Goal: Task Accomplishment & Management: Manage account settings

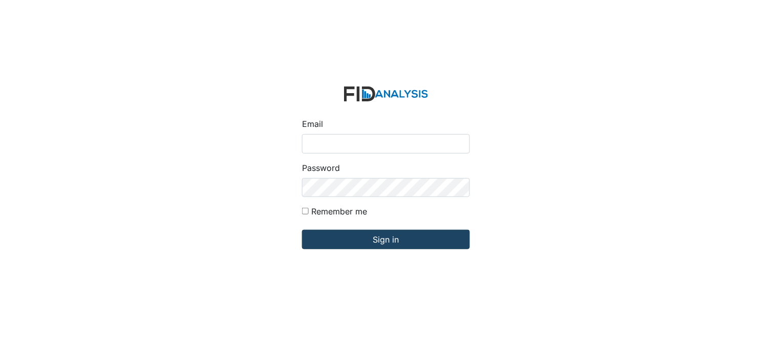
type input "[PERSON_NAME][EMAIL_ADDRESS][DOMAIN_NAME]"
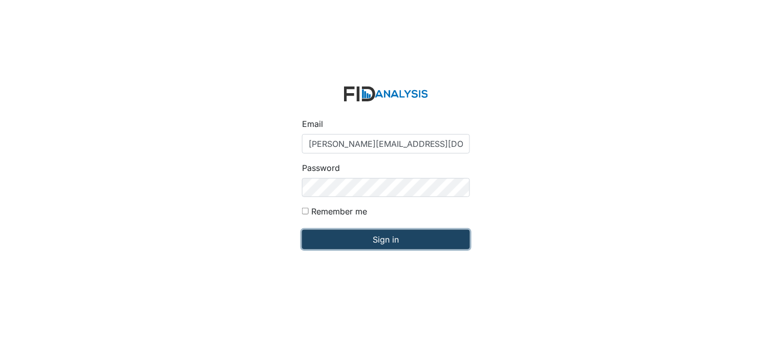
click at [343, 240] on input "Sign in" at bounding box center [386, 239] width 168 height 19
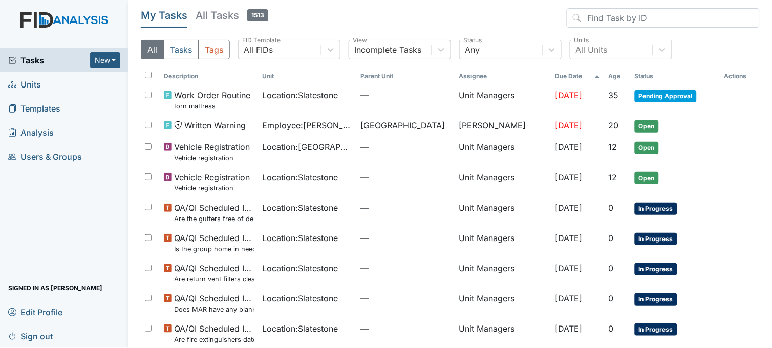
click at [55, 81] on link "Units" at bounding box center [64, 84] width 129 height 24
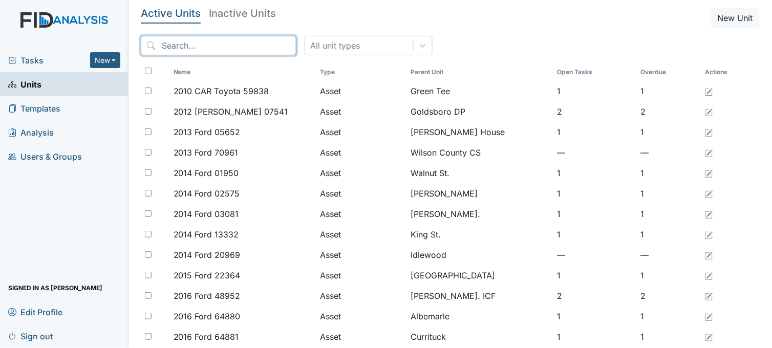
click at [222, 43] on input "search" at bounding box center [219, 45] width 156 height 19
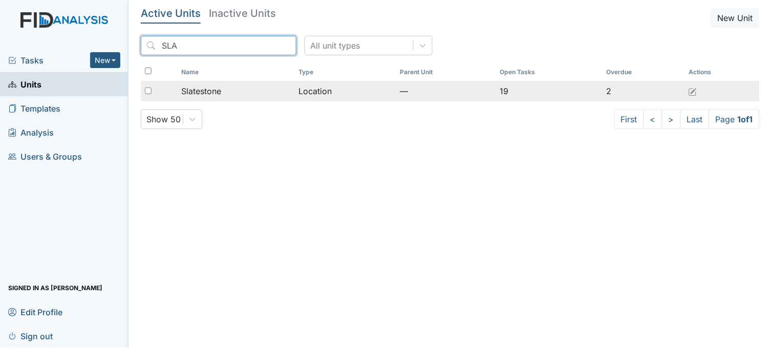
type input "SLA"
click at [253, 90] on div "Slatestone" at bounding box center [236, 91] width 110 height 12
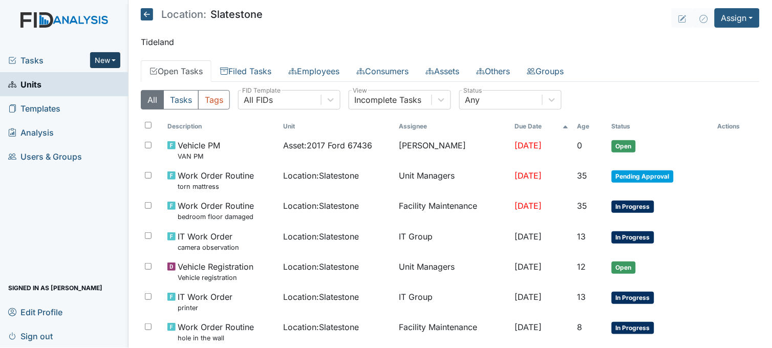
click at [101, 57] on button "New" at bounding box center [105, 60] width 31 height 16
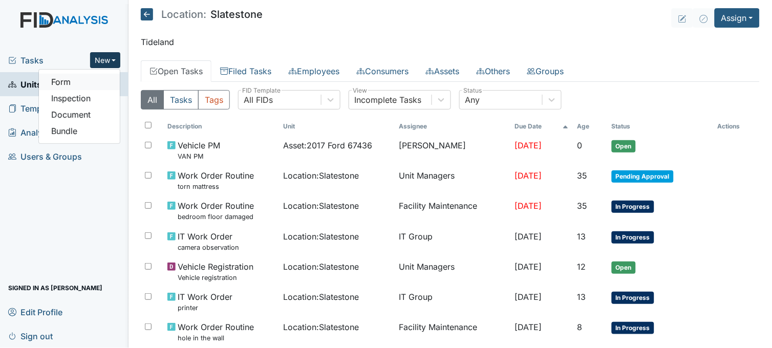
click at [82, 85] on link "Form" at bounding box center [79, 82] width 81 height 16
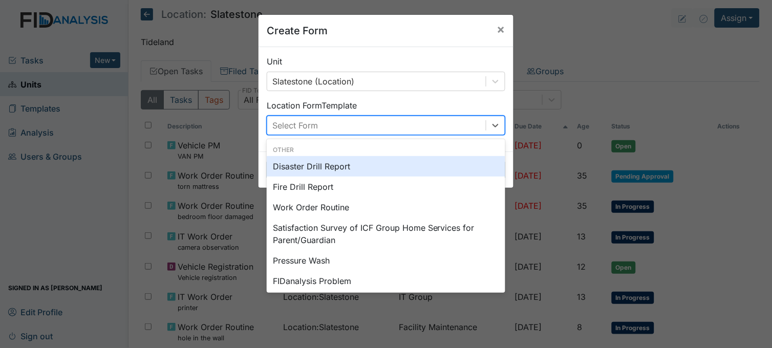
click at [356, 126] on div "Select Form" at bounding box center [376, 125] width 219 height 18
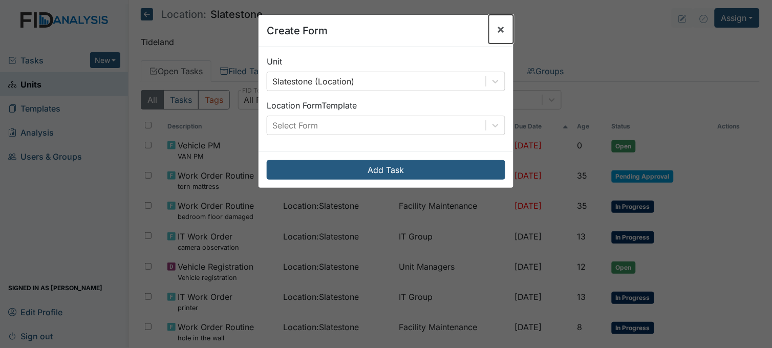
click at [498, 29] on span "×" at bounding box center [501, 29] width 8 height 15
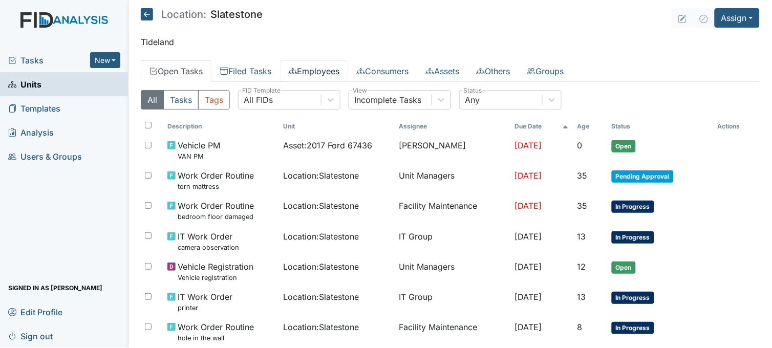
click at [324, 75] on link "Employees" at bounding box center [314, 71] width 68 height 22
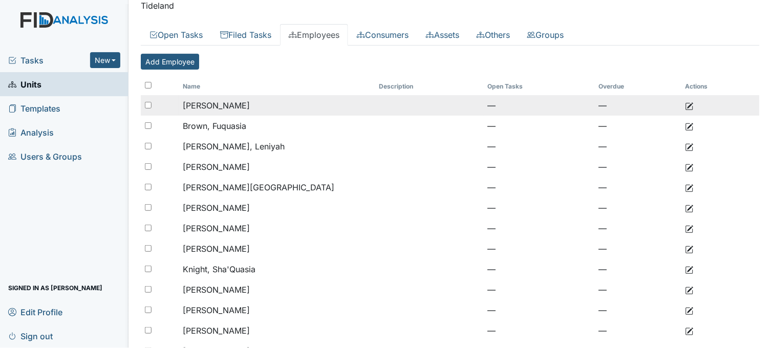
scroll to position [57, 0]
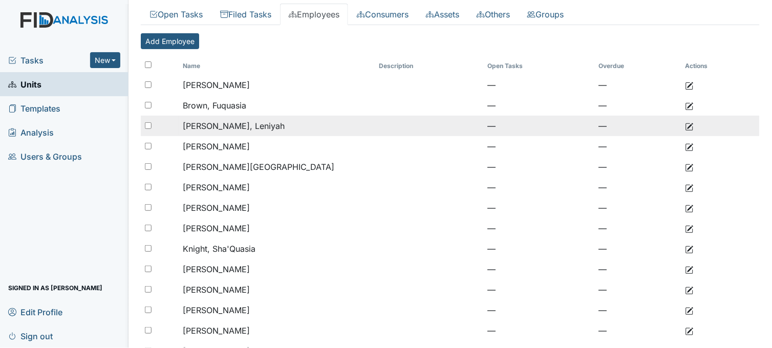
click at [264, 127] on td "Ferguson, Leniyah" at bounding box center [277, 126] width 196 height 20
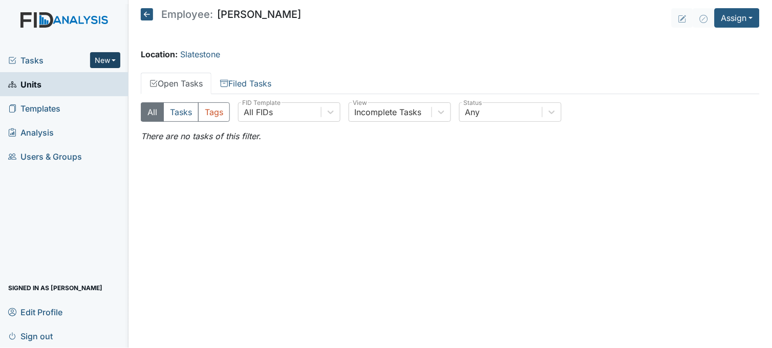
click at [106, 57] on button "New" at bounding box center [105, 60] width 31 height 16
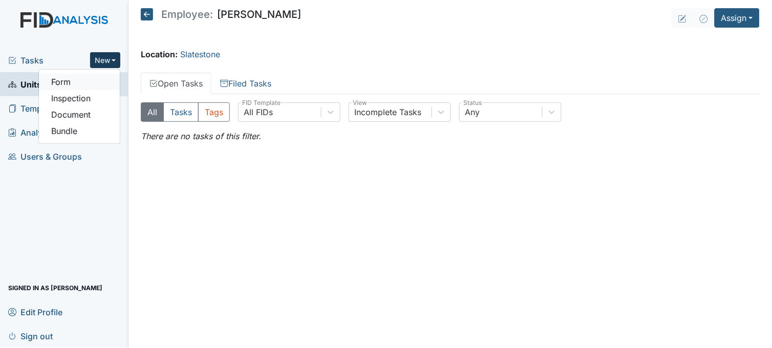
click at [106, 75] on link "Form" at bounding box center [79, 82] width 81 height 16
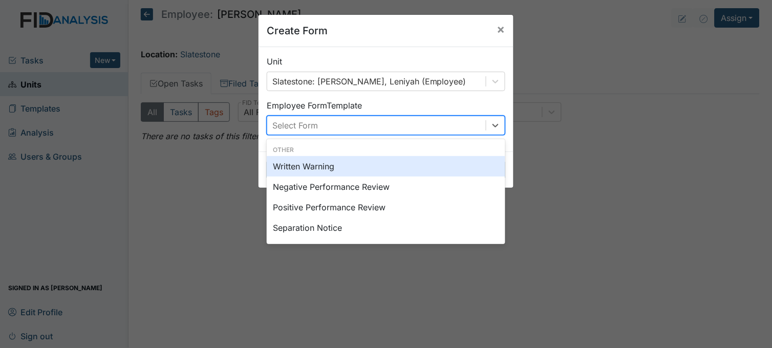
click at [362, 124] on div "Select Form" at bounding box center [376, 125] width 219 height 18
click at [349, 169] on div "Written Warning" at bounding box center [386, 166] width 239 height 20
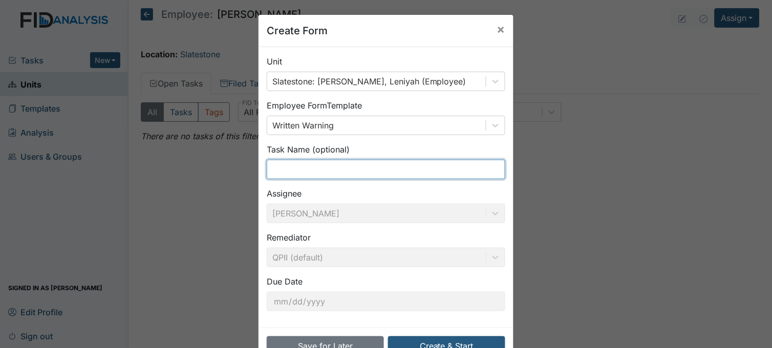
click at [304, 168] on input "text" at bounding box center [386, 169] width 239 height 19
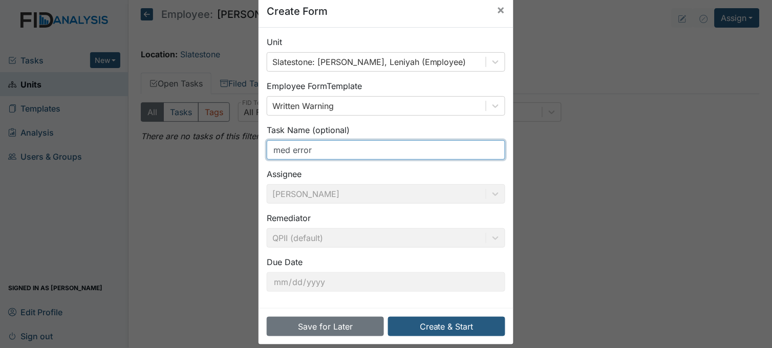
scroll to position [31, 0]
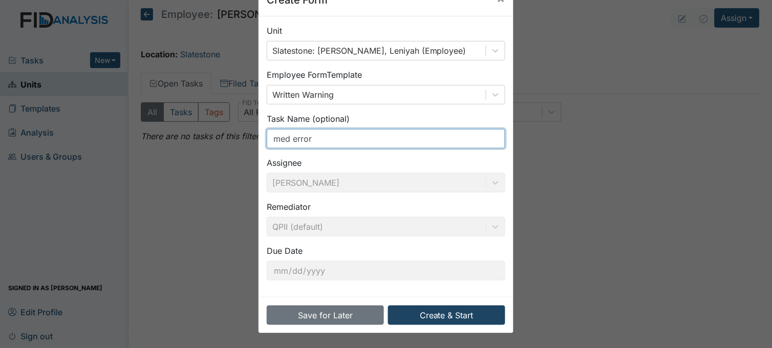
type input "med error"
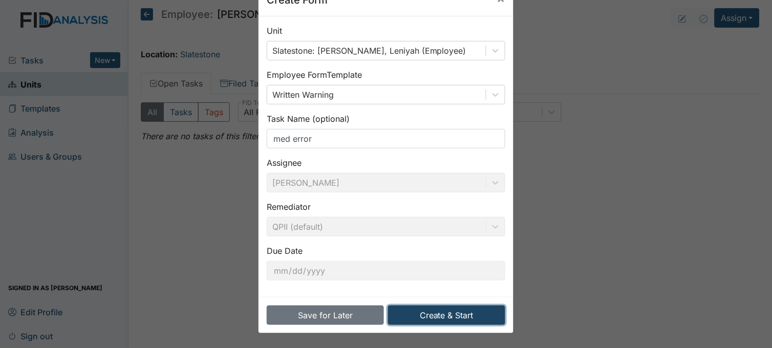
click at [455, 313] on button "Create & Start" at bounding box center [446, 315] width 117 height 19
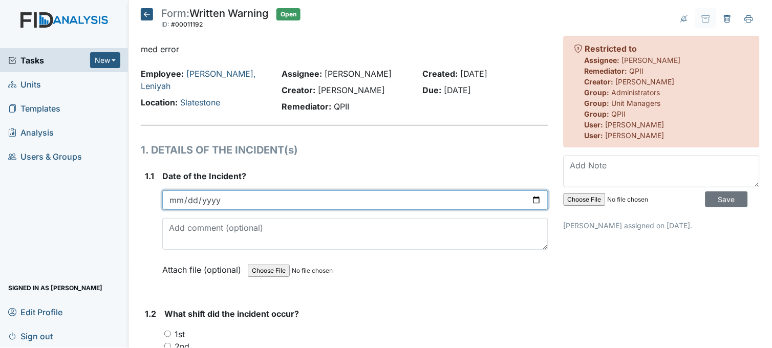
click at [531, 201] on input "date" at bounding box center [355, 200] width 386 height 19
type input "2025-10-10"
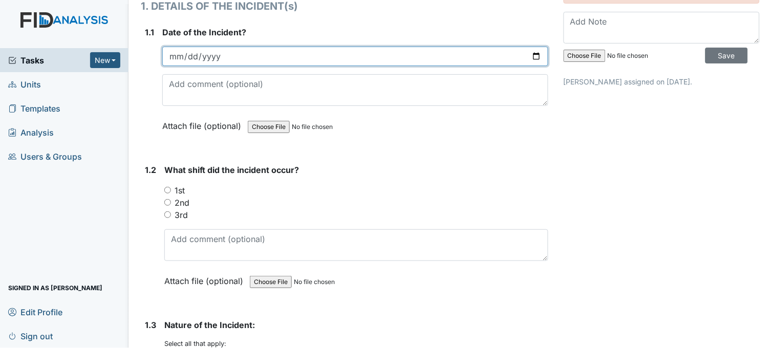
scroll to position [171, 0]
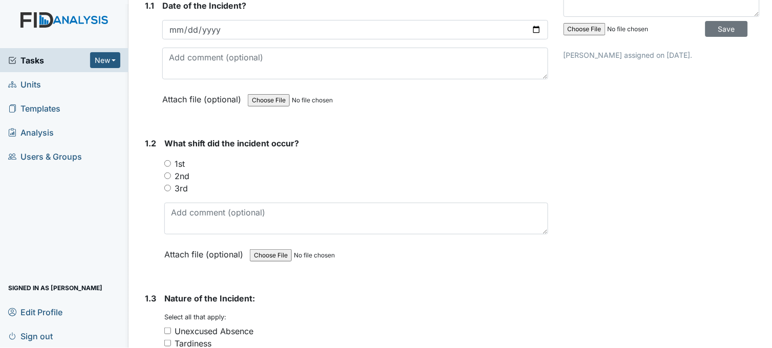
click at [167, 160] on input "1st" at bounding box center [167, 163] width 7 height 7
radio input "true"
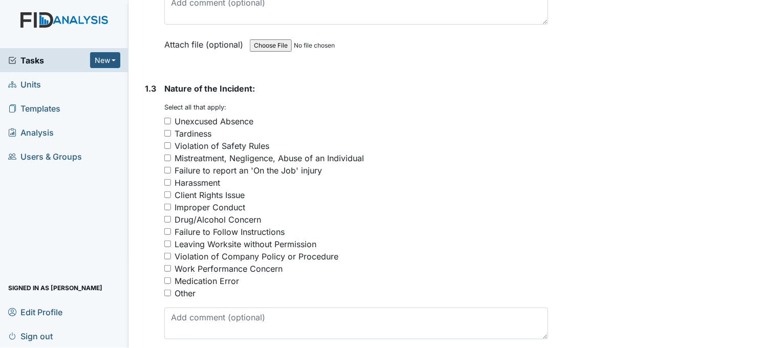
scroll to position [398, 0]
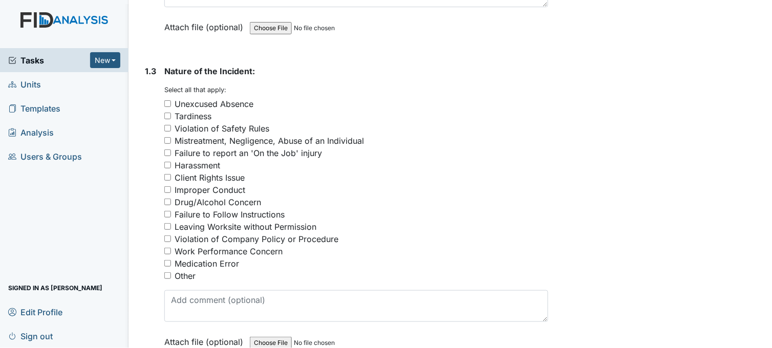
click at [166, 262] on input "Medication Error" at bounding box center [167, 263] width 7 height 7
checkbox input "true"
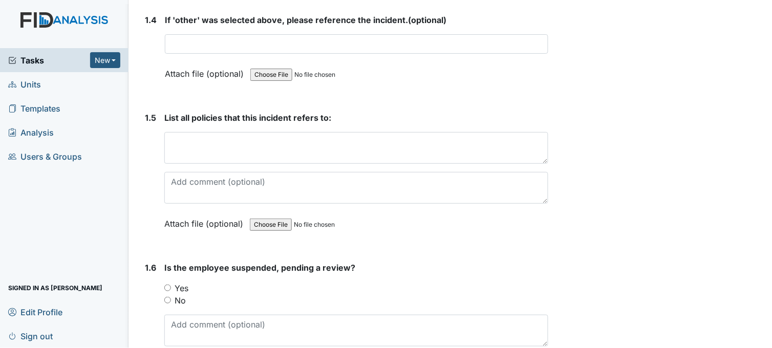
scroll to position [796, 0]
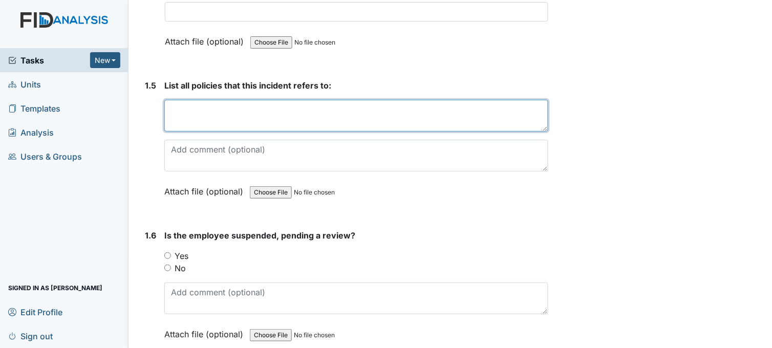
click at [241, 118] on textarea at bounding box center [356, 116] width 384 height 32
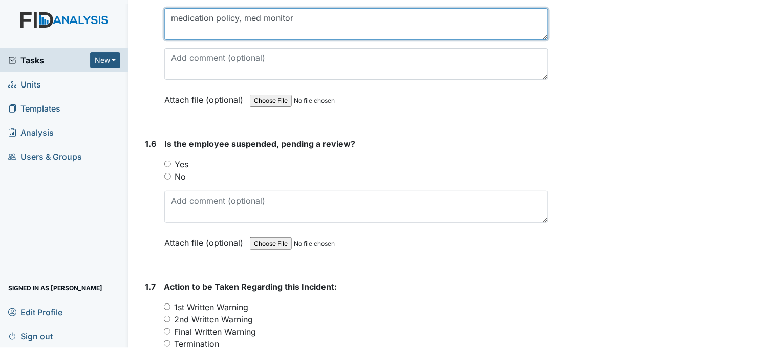
scroll to position [910, 0]
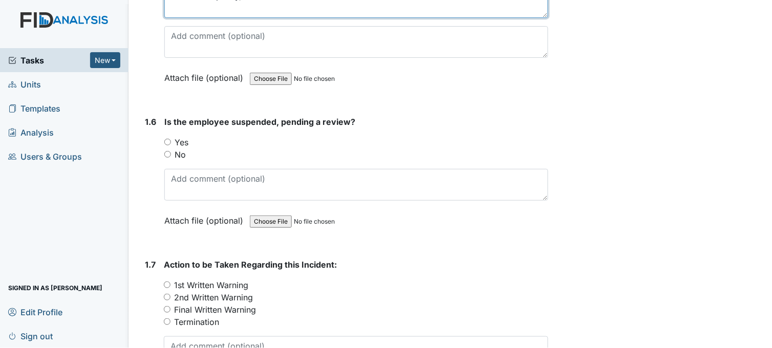
type textarea "medication policy, med monitor"
click at [167, 151] on input "No" at bounding box center [167, 154] width 7 height 7
radio input "true"
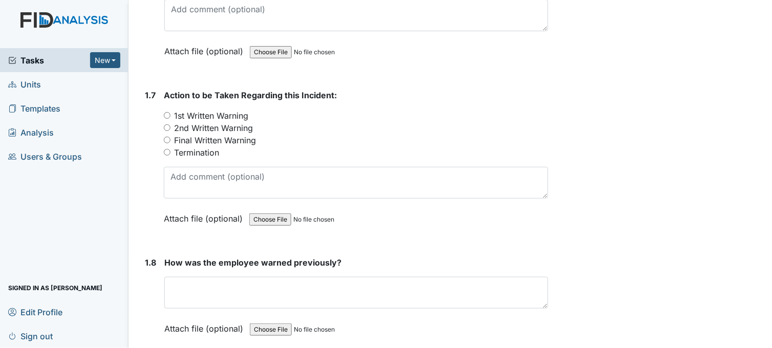
scroll to position [1081, 0]
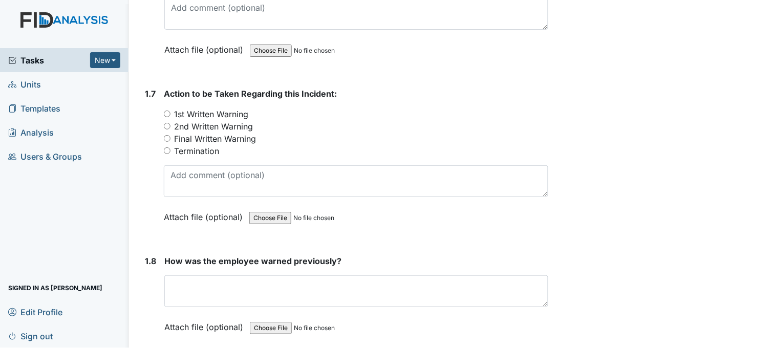
click at [165, 111] on input "1st Written Warning" at bounding box center [167, 114] width 7 height 7
radio input "true"
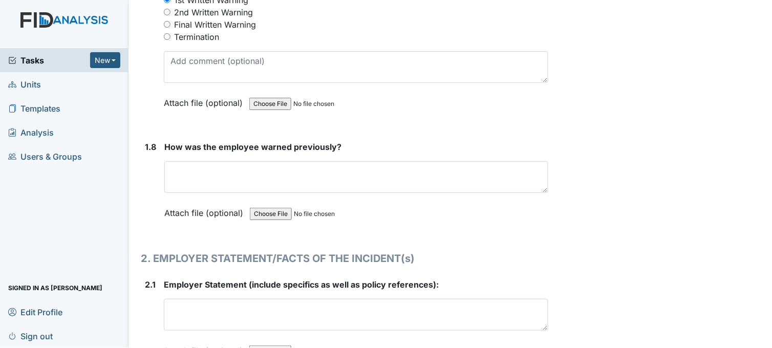
scroll to position [1252, 0]
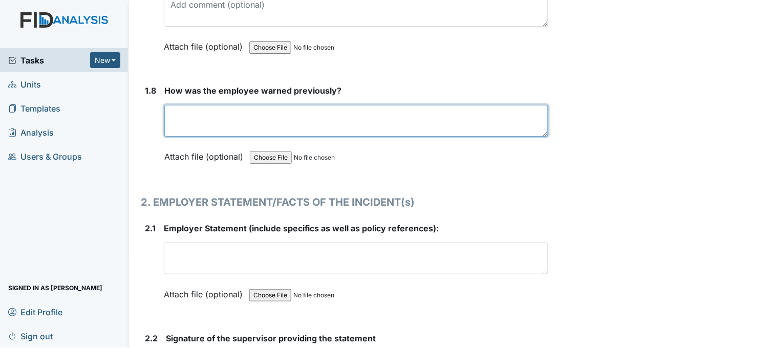
click at [229, 119] on textarea at bounding box center [356, 121] width 384 height 32
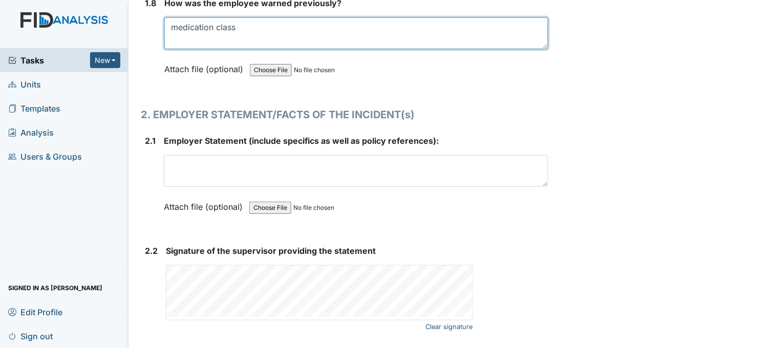
scroll to position [1417, 0]
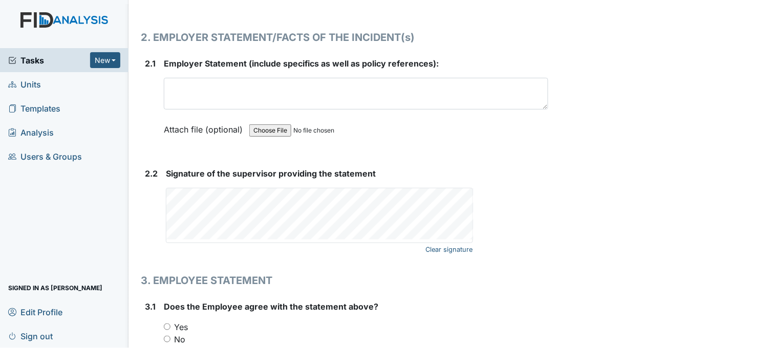
type textarea "medication class"
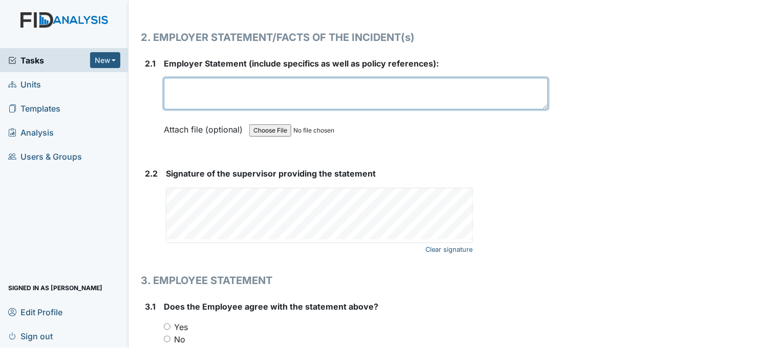
click at [243, 89] on textarea at bounding box center [356, 94] width 385 height 32
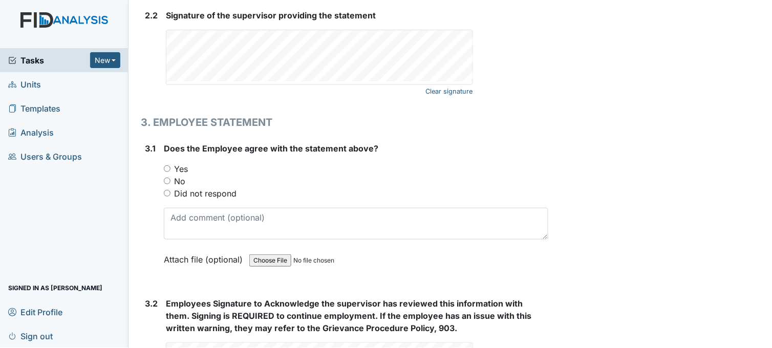
scroll to position [1530, 0]
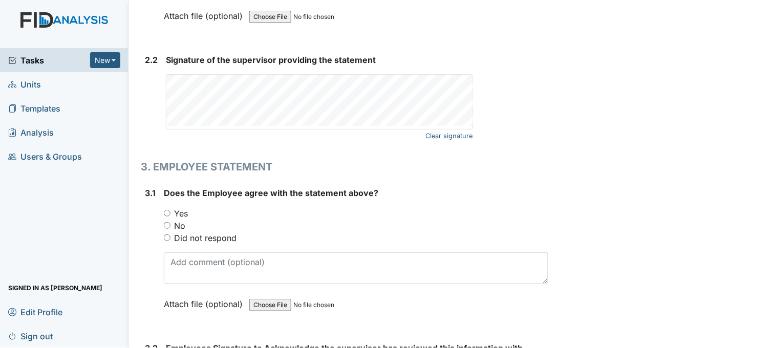
type textarea "medication monitor within 1-hour of med pass. missed medication error"
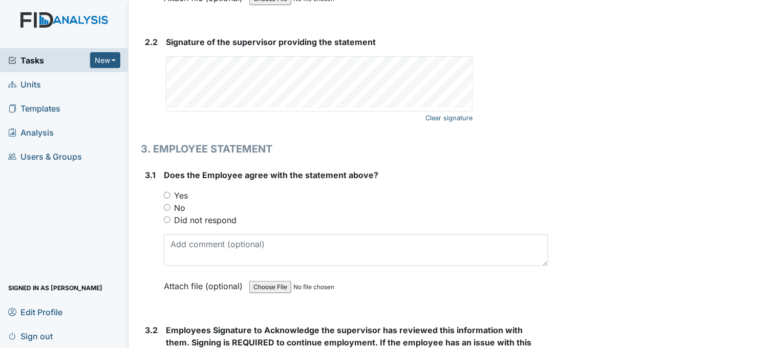
scroll to position [1650, 0]
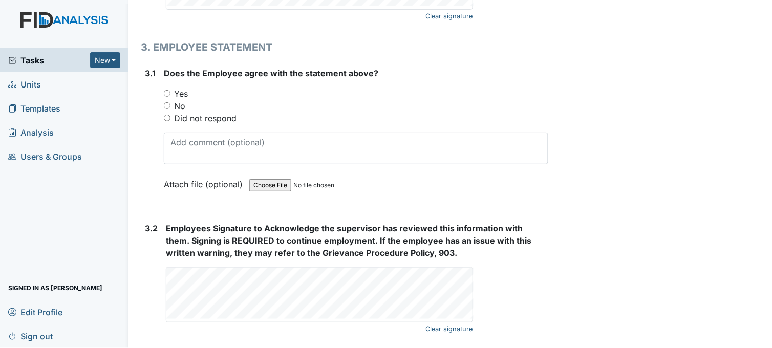
click at [170, 118] on input "Did not respond" at bounding box center [167, 118] width 7 height 7
radio input "true"
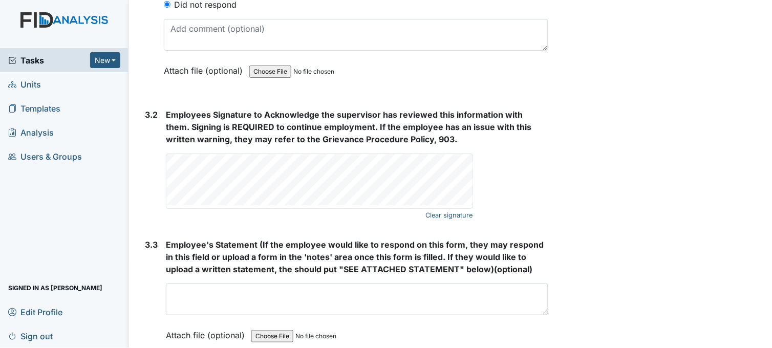
click at [208, 216] on form "Employees Signature to Acknowledge the supervisor has reviewed this information…" at bounding box center [357, 166] width 383 height 114
click at [202, 206] on div "Clear signature" at bounding box center [319, 181] width 306 height 54
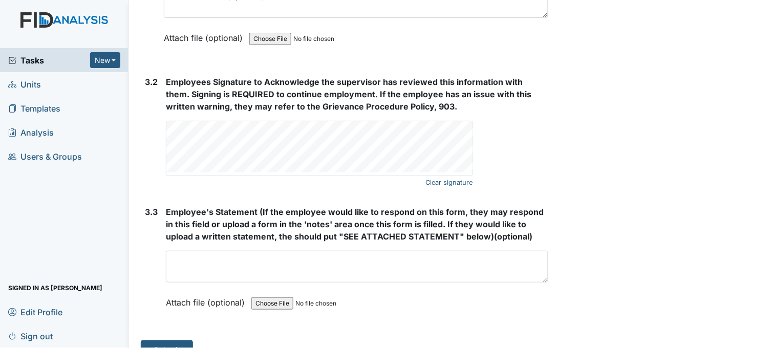
scroll to position [1815, 0]
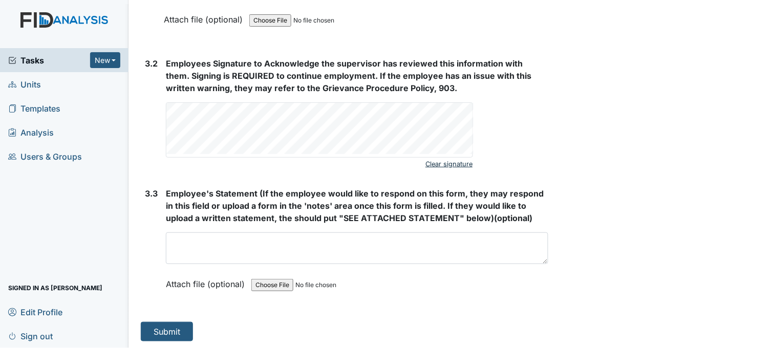
click at [453, 161] on link "Clear signature" at bounding box center [449, 164] width 47 height 14
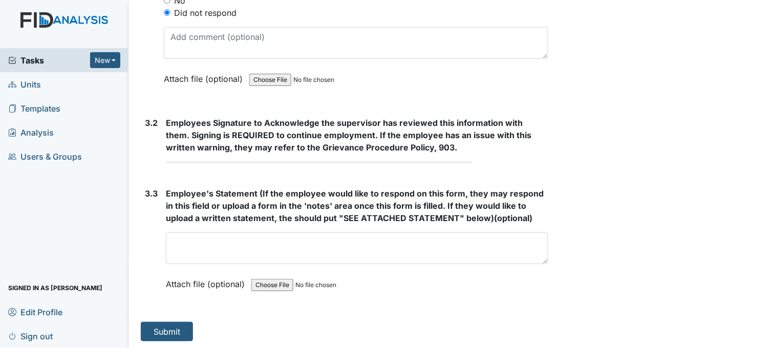
drag, startPoint x: 249, startPoint y: 161, endPoint x: 264, endPoint y: 155, distance: 15.6
click at [264, 155] on div "Employees Signature to Acknowledge the supervisor has reviewed this information…" at bounding box center [357, 140] width 383 height 46
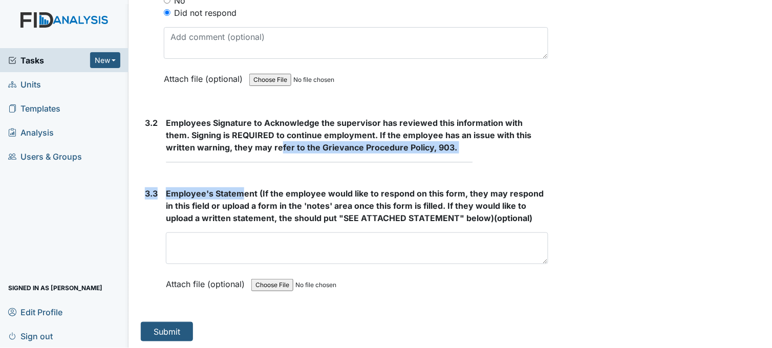
drag, startPoint x: 241, startPoint y: 177, endPoint x: 250, endPoint y: 146, distance: 31.9
drag, startPoint x: 250, startPoint y: 146, endPoint x: 238, endPoint y: 174, distance: 30.1
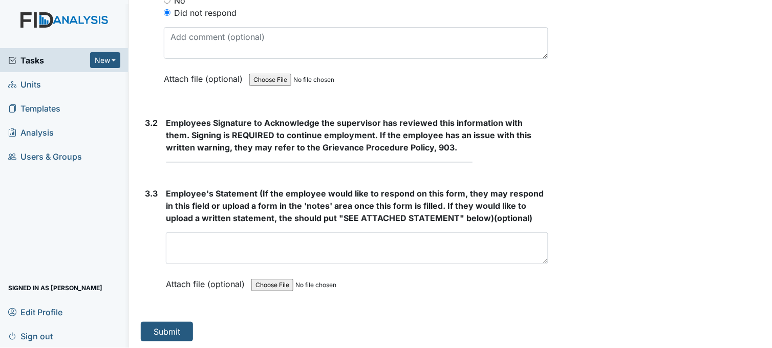
drag, startPoint x: 251, startPoint y: 154, endPoint x: 251, endPoint y: 167, distance: 13.8
click at [251, 155] on div "Employees Signature to Acknowledge the supervisor has reviewed this information…" at bounding box center [357, 140] width 383 height 46
drag, startPoint x: 248, startPoint y: 172, endPoint x: 241, endPoint y: 180, distance: 10.5
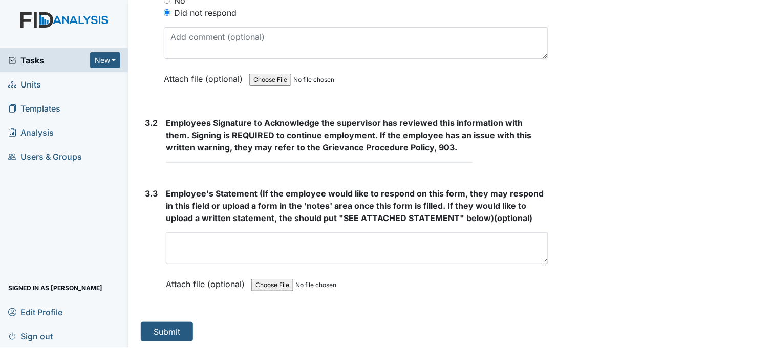
click at [417, 145] on span "Employees Signature to Acknowledge the supervisor has reviewed this information…" at bounding box center [349, 135] width 366 height 35
click at [430, 149] on strong "Employees Signature to Acknowledge the supervisor has reviewed this information…" at bounding box center [357, 135] width 383 height 37
click at [454, 145] on strong "Employees Signature to Acknowledge the supervisor has reviewed this information…" at bounding box center [357, 135] width 383 height 37
drag, startPoint x: 419, startPoint y: 142, endPoint x: 414, endPoint y: 144, distance: 5.5
click at [417, 142] on span "Employees Signature to Acknowledge the supervisor has reviewed this information…" at bounding box center [349, 135] width 366 height 35
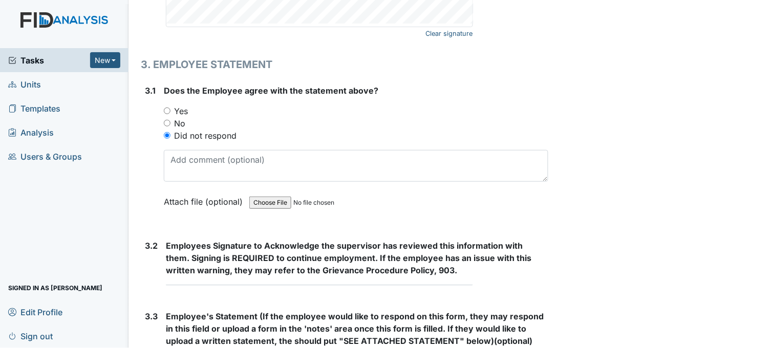
scroll to position [1642, 0]
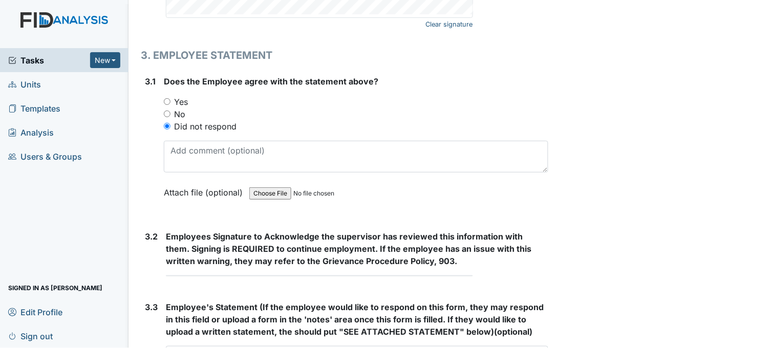
click at [167, 98] on input "Yes" at bounding box center [167, 101] width 7 height 7
radio input "true"
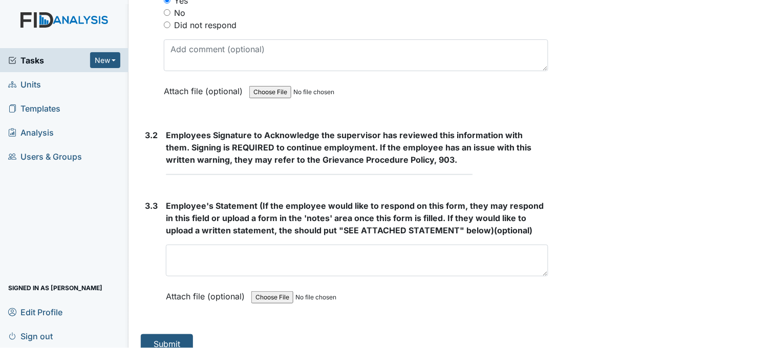
scroll to position [1756, 0]
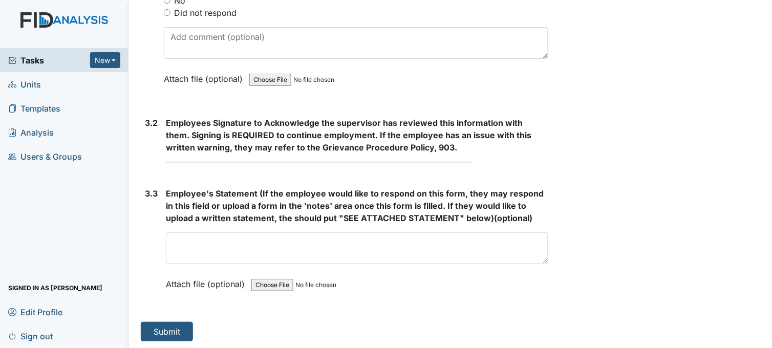
click at [201, 161] on form "Employees Signature to Acknowledge the supervisor has reviewed this information…" at bounding box center [357, 144] width 383 height 54
drag, startPoint x: 201, startPoint y: 162, endPoint x: 214, endPoint y: 161, distance: 12.3
click at [207, 163] on form "Employees Signature to Acknowledge the supervisor has reviewed this information…" at bounding box center [357, 144] width 383 height 54
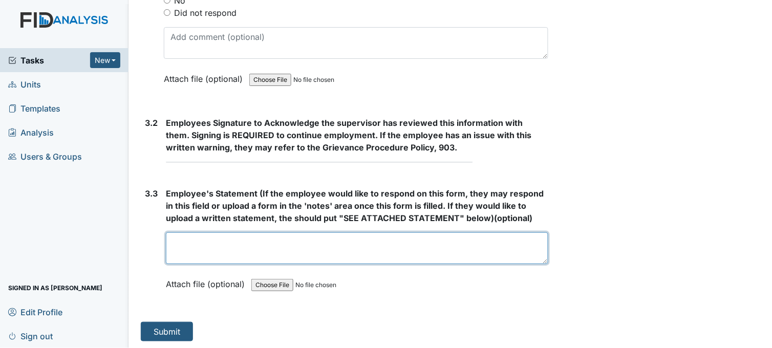
click at [207, 246] on textarea at bounding box center [357, 249] width 383 height 32
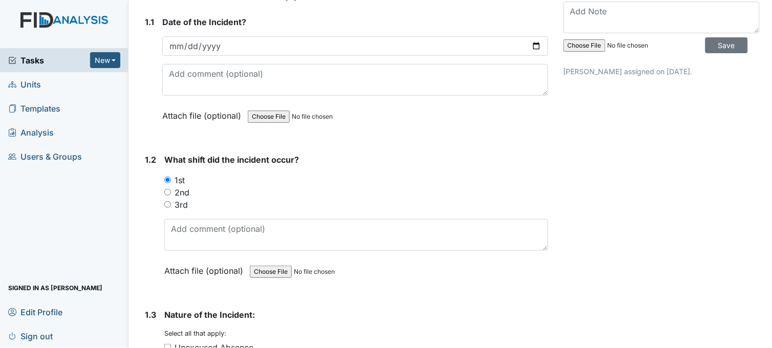
scroll to position [0, 0]
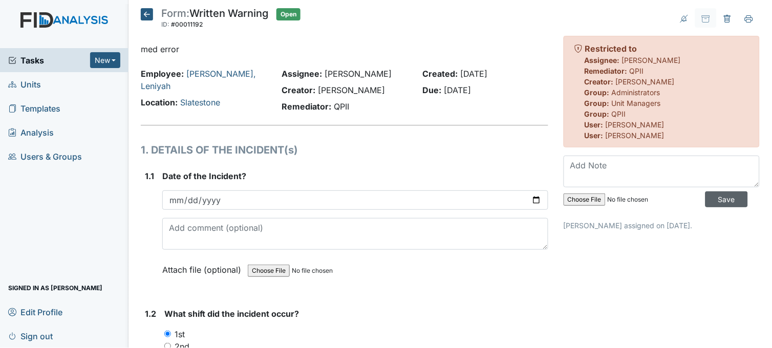
type textarea "N/A"
click at [729, 202] on input "Save" at bounding box center [727, 200] width 43 height 16
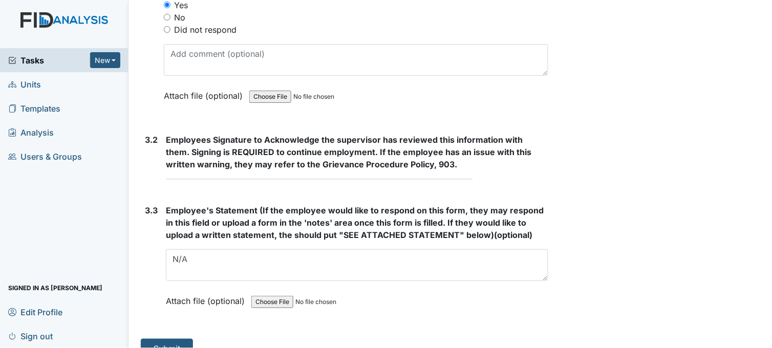
scroll to position [1756, 0]
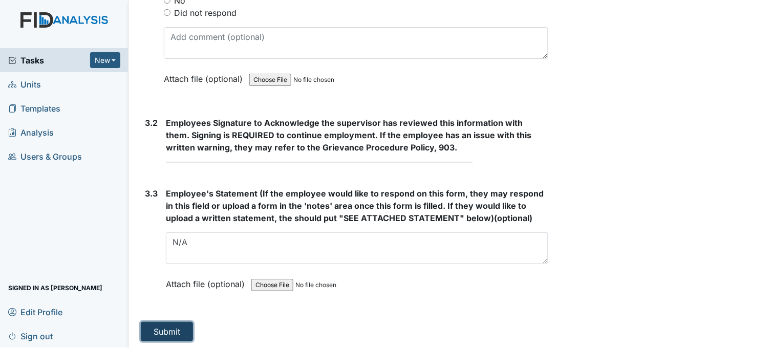
click at [160, 325] on button "Submit" at bounding box center [167, 331] width 52 height 19
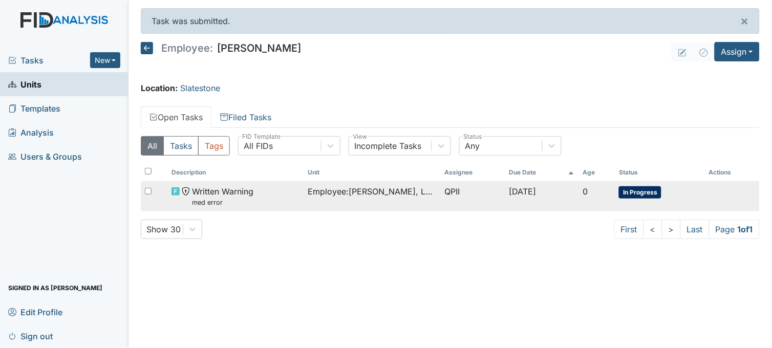
click at [344, 187] on span "Employee : Ferguson, Leniyah" at bounding box center [372, 191] width 129 height 12
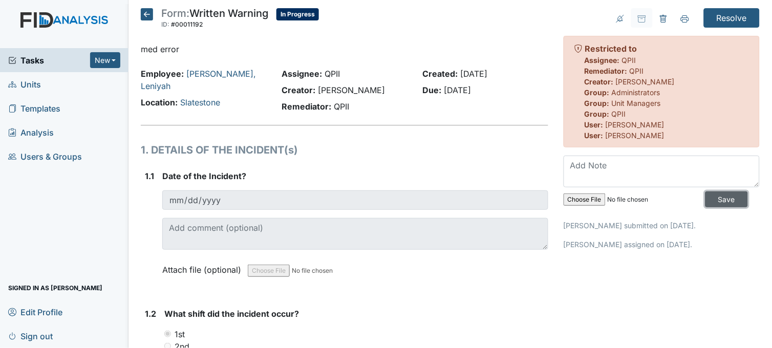
click at [713, 198] on input "Save" at bounding box center [727, 200] width 43 height 16
click at [147, 12] on icon at bounding box center [147, 14] width 12 height 12
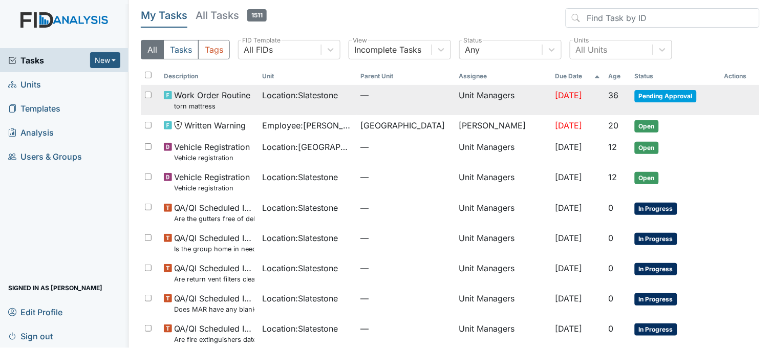
click at [252, 108] on td "Work Order Routine torn mattress" at bounding box center [209, 100] width 98 height 30
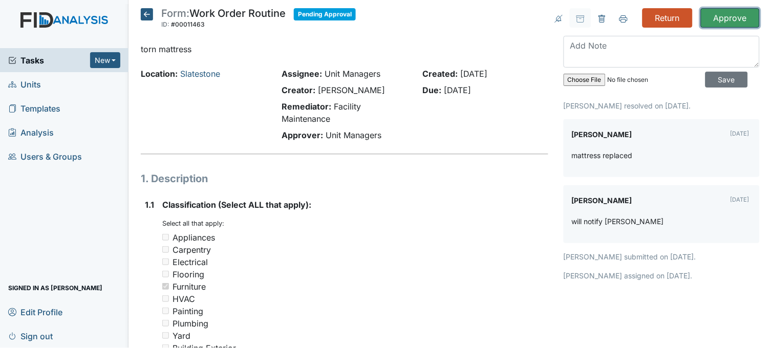
click at [713, 13] on input "Approve" at bounding box center [730, 17] width 59 height 19
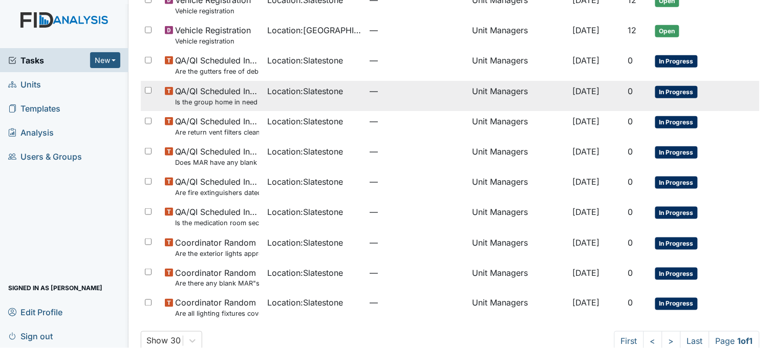
scroll to position [171, 0]
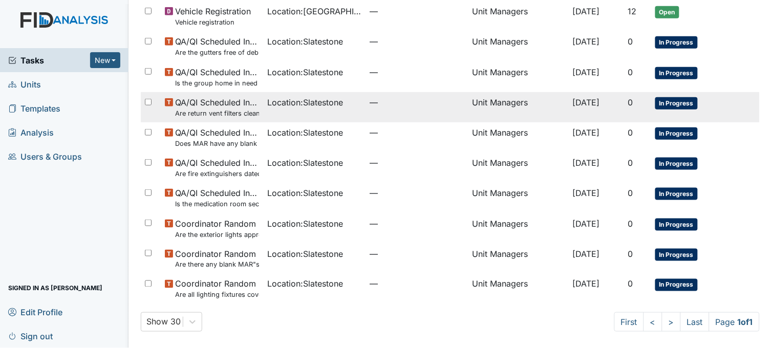
click at [279, 107] on span "Location : Slatestone" at bounding box center [305, 102] width 76 height 12
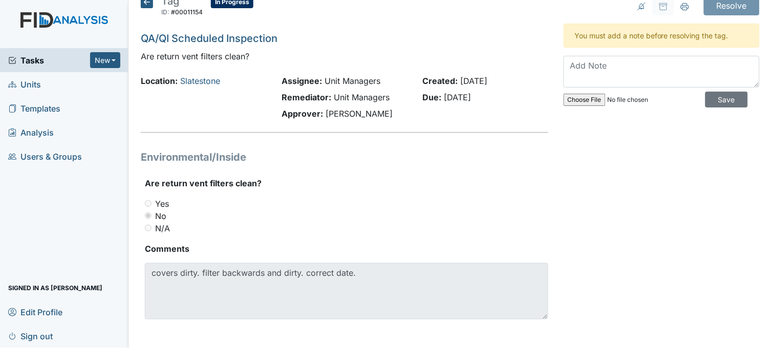
scroll to position [16, 0]
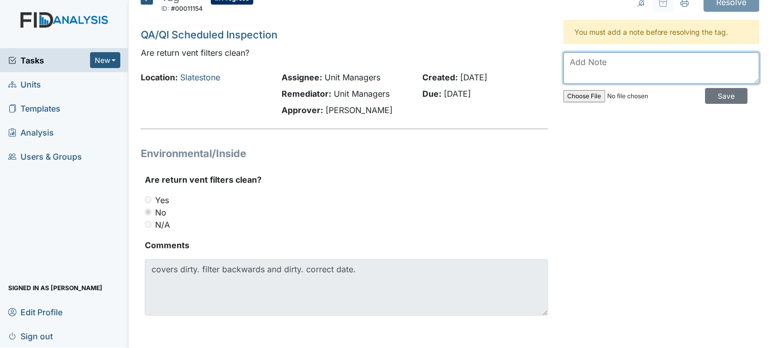
click at [620, 65] on textarea at bounding box center [662, 68] width 196 height 32
type textarea "C"
click at [692, 73] on textarea "cleaned covers and turned filters around. arrows are pointing inward now" at bounding box center [662, 68] width 196 height 32
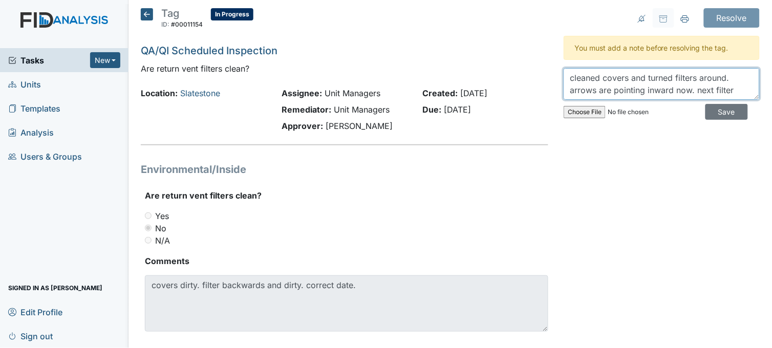
scroll to position [12, 0]
click at [611, 91] on textarea "cleaned covers and turned filters around. arrows are pointing inward now. next …" at bounding box center [662, 84] width 196 height 32
drag, startPoint x: 671, startPoint y: 90, endPoint x: 690, endPoint y: 89, distance: 19.5
click at [690, 89] on textarea "cleaned covers and turned filters around. arrows are pointing inward now. next …" at bounding box center [662, 84] width 196 height 32
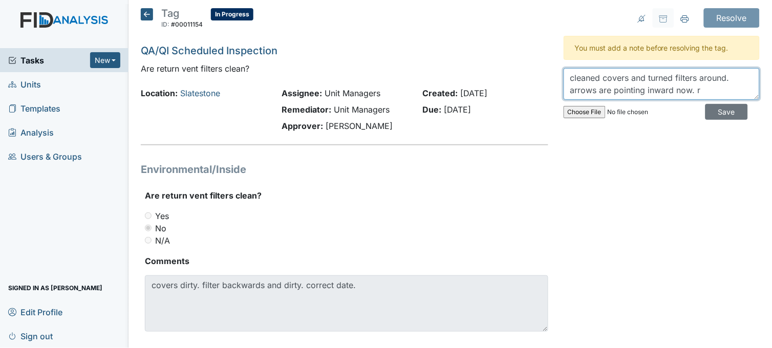
click at [703, 90] on textarea "cleaned covers and turned filters around. arrows are pointing inward now. r" at bounding box center [662, 84] width 196 height 32
type textarea "cleaned covers and turned filters around. arrows are pointing inward now. will …"
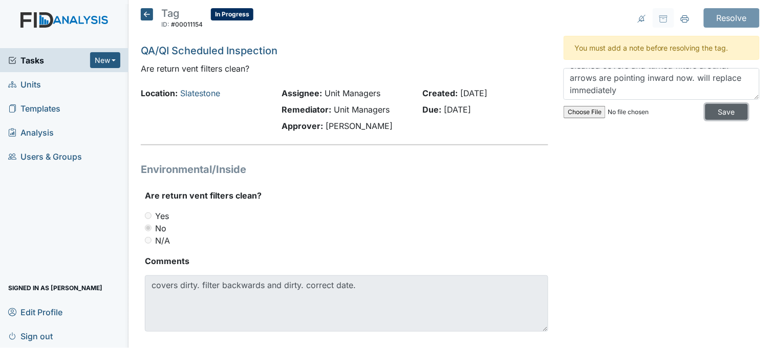
click at [714, 112] on input "Save" at bounding box center [727, 112] width 43 height 16
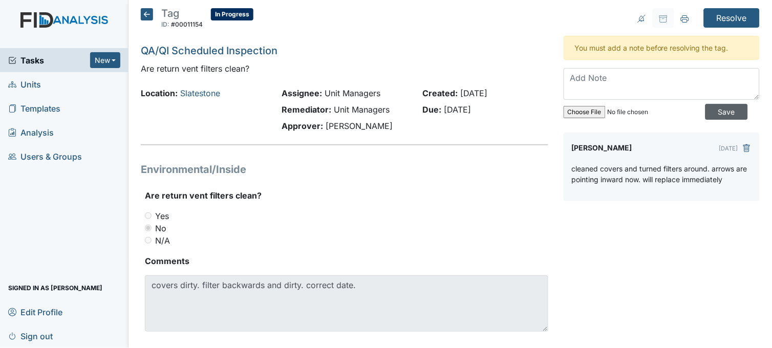
scroll to position [0, 0]
click at [721, 12] on input "Resolve" at bounding box center [732, 17] width 56 height 19
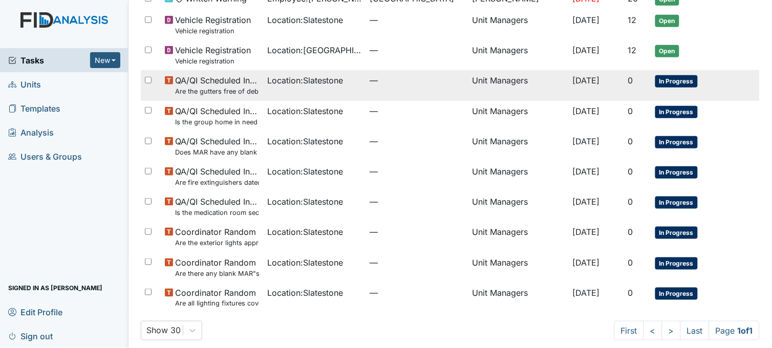
scroll to position [140, 0]
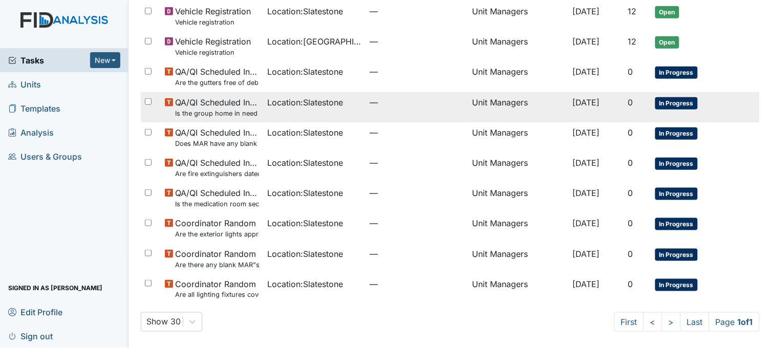
click at [247, 114] on small "Is the group home in need of any outside repairs (paint, gutters, pressure wash…" at bounding box center [217, 114] width 84 height 10
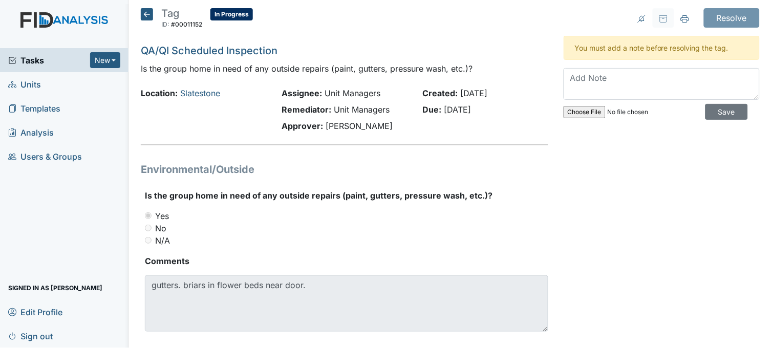
click at [146, 12] on icon at bounding box center [147, 14] width 12 height 12
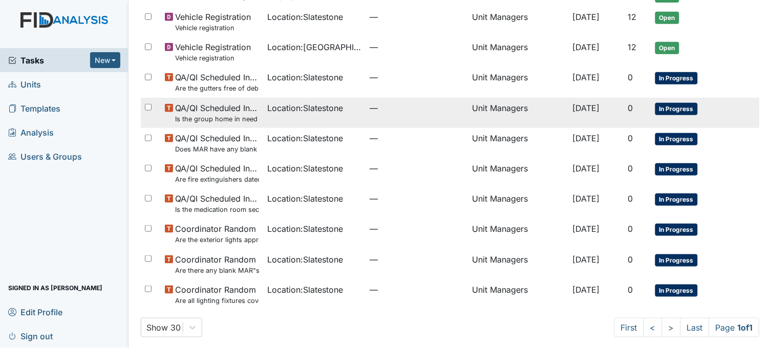
scroll to position [106, 0]
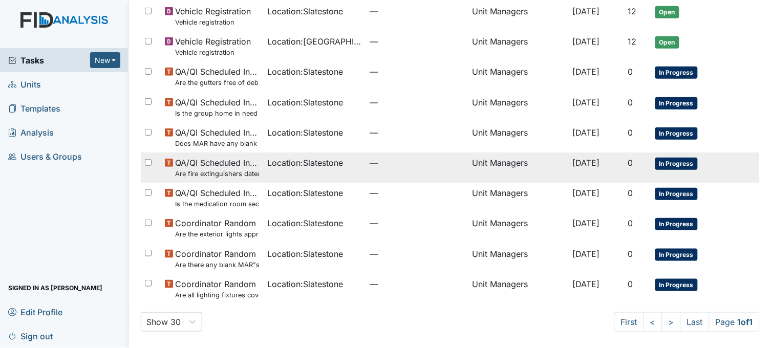
click at [247, 172] on small "Are fire extinguishers dated and initialed monthly and serviced annually? Are t…" at bounding box center [217, 174] width 84 height 10
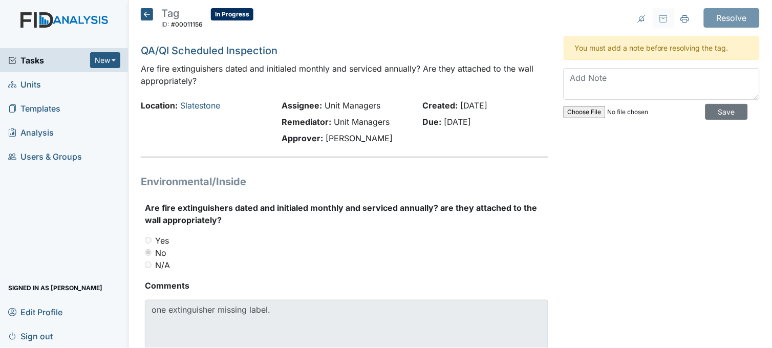
click at [146, 16] on icon at bounding box center [147, 14] width 12 height 12
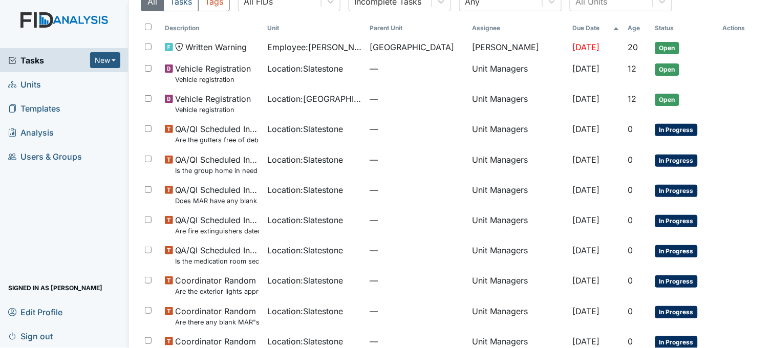
scroll to position [106, 0]
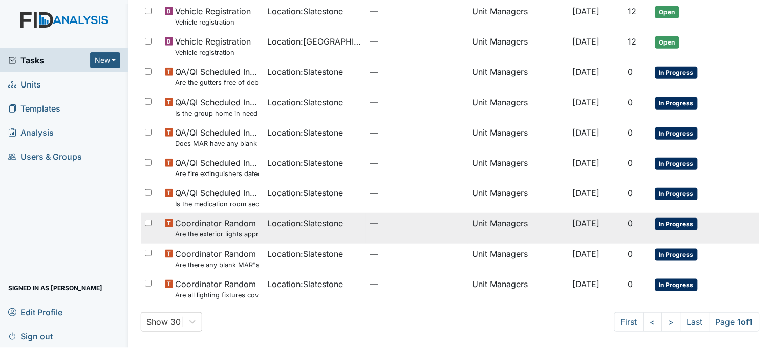
click at [274, 227] on span "Location : Slatestone" at bounding box center [305, 223] width 76 height 12
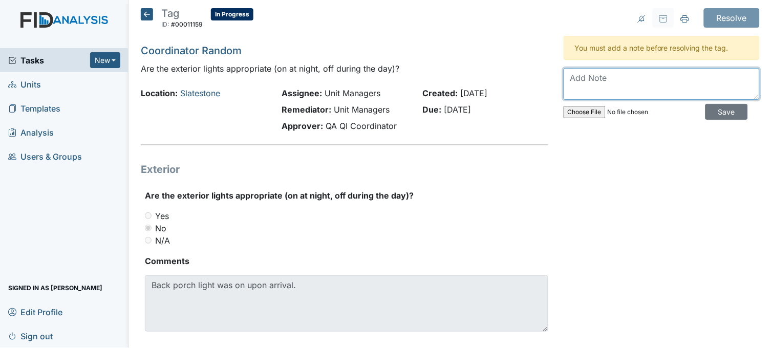
click at [585, 89] on textarea at bounding box center [662, 84] width 196 height 32
drag, startPoint x: 584, startPoint y: 77, endPoint x: 562, endPoint y: 77, distance: 22.0
click at [564, 77] on textarea "lights are off. encouraged staff to make sure lights are off during the day" at bounding box center [662, 84] width 196 height 32
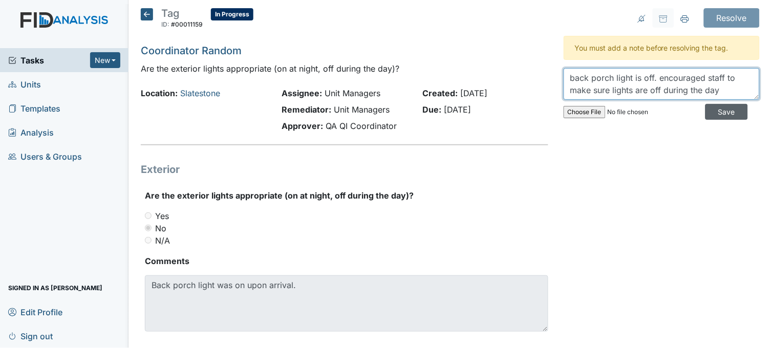
type textarea "back porch light is off. encouraged staff to make sure lights are off during th…"
click at [710, 111] on input "Save" at bounding box center [727, 112] width 43 height 16
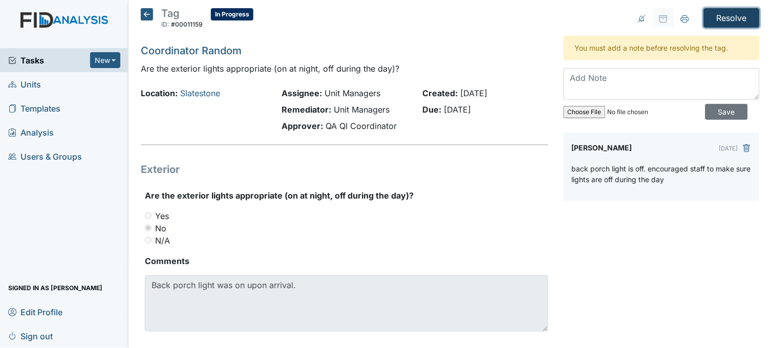
click at [720, 20] on input "Resolve" at bounding box center [732, 17] width 56 height 19
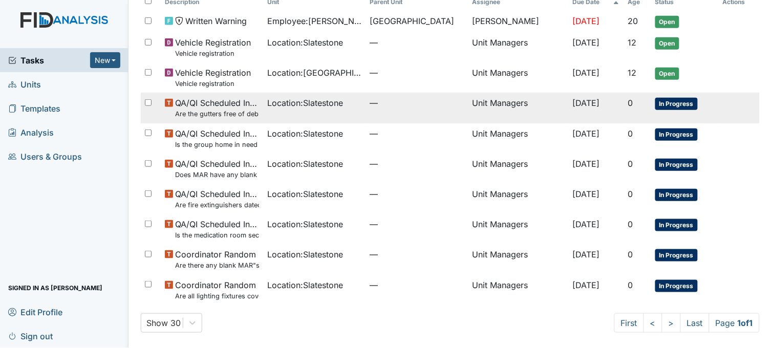
scroll to position [110, 0]
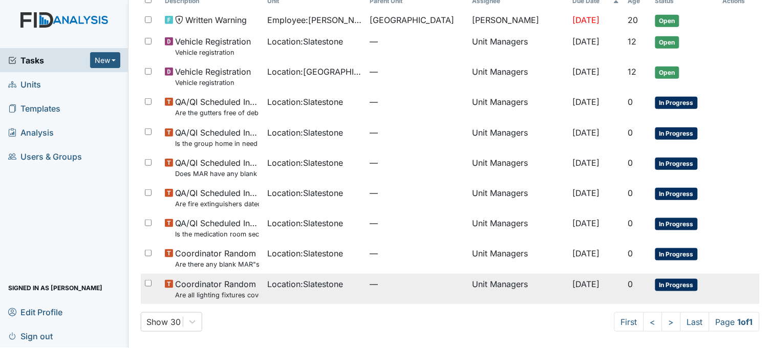
click at [299, 285] on span "Location : Slatestone" at bounding box center [305, 284] width 76 height 12
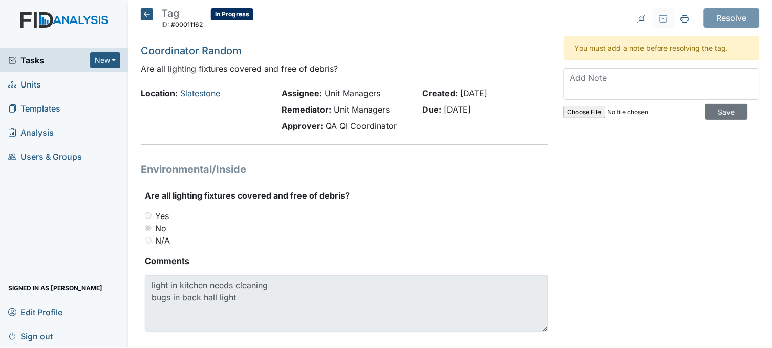
click at [144, 16] on icon at bounding box center [147, 14] width 12 height 12
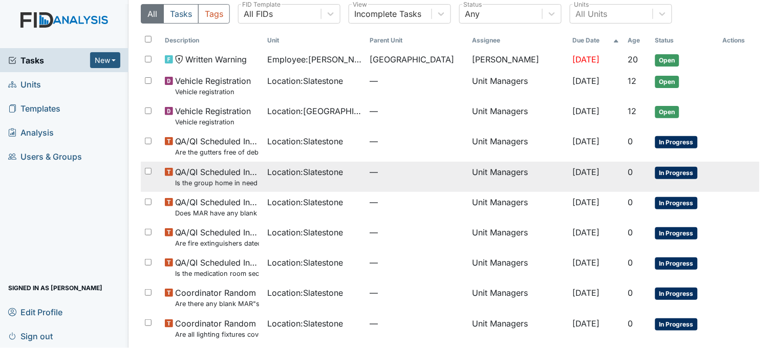
scroll to position [76, 0]
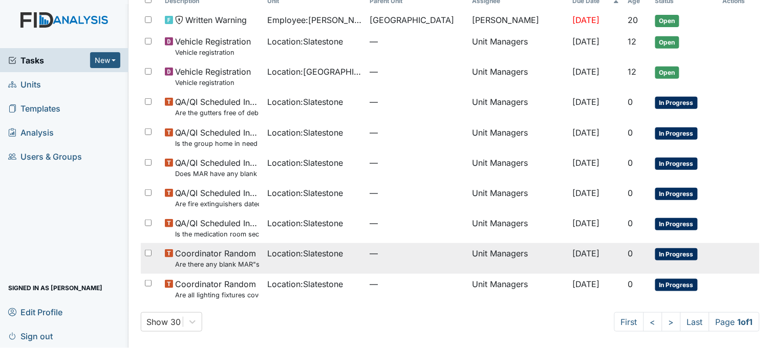
click at [299, 257] on span "Location : Slatestone" at bounding box center [305, 253] width 76 height 12
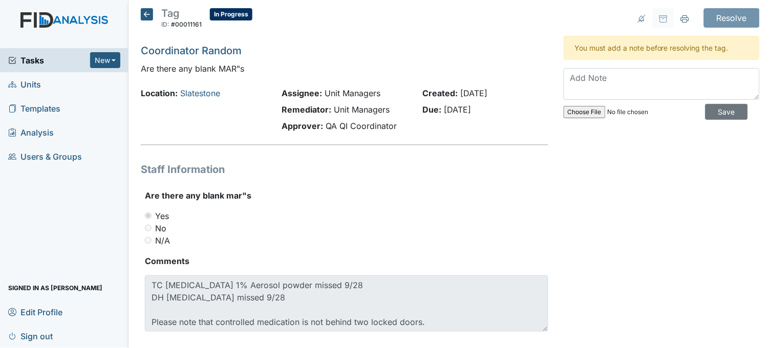
click at [147, 12] on icon at bounding box center [147, 14] width 12 height 12
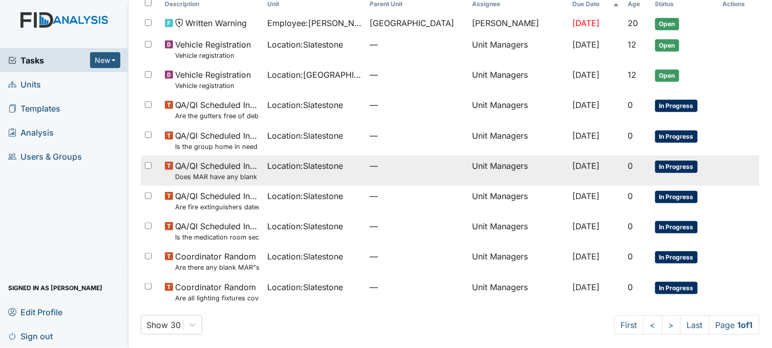
scroll to position [76, 0]
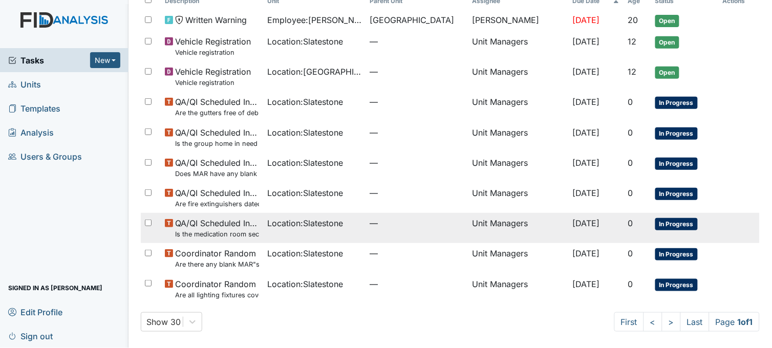
click at [255, 226] on td "QA/QI Scheduled Inspection Is the medication room secure?" at bounding box center [212, 228] width 102 height 30
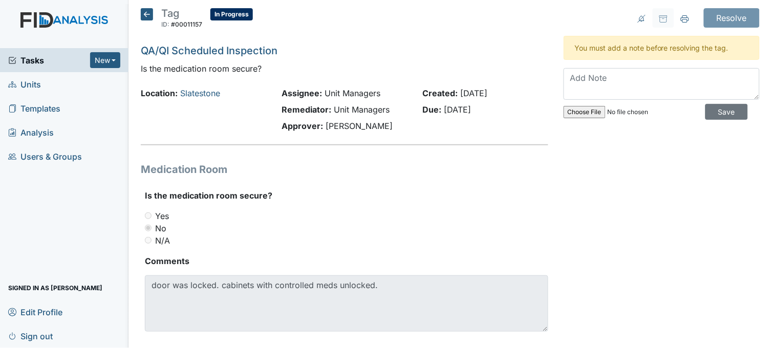
click at [146, 12] on icon at bounding box center [147, 14] width 12 height 12
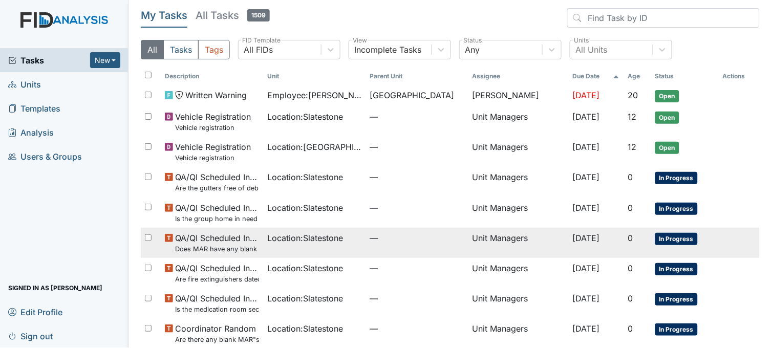
click at [292, 248] on td "Location : Slatestone" at bounding box center [314, 243] width 102 height 30
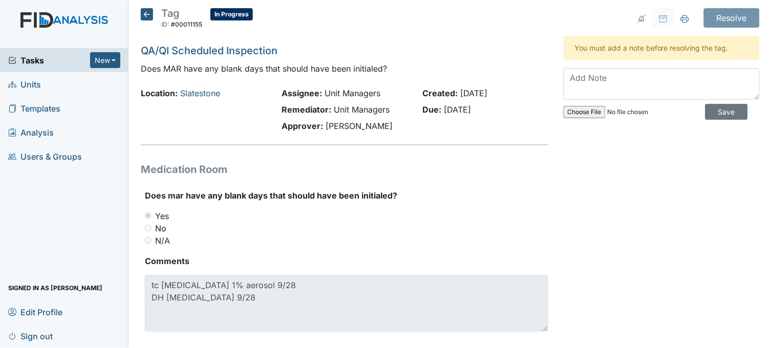
click at [147, 17] on icon at bounding box center [147, 14] width 12 height 12
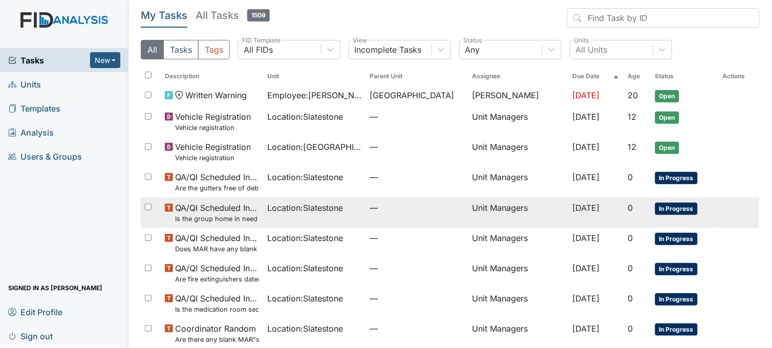
click at [309, 218] on td "Location : Slatestone" at bounding box center [314, 213] width 102 height 30
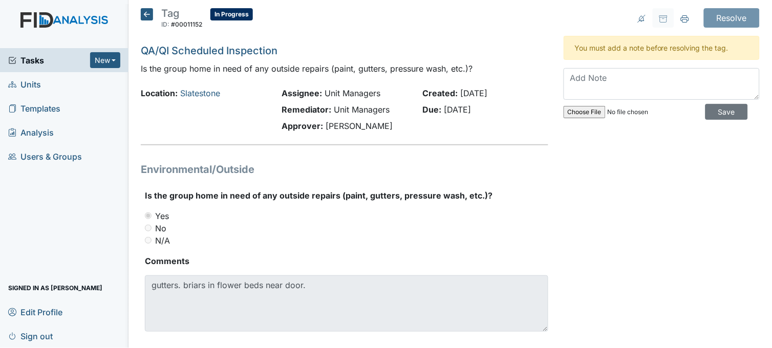
click at [145, 16] on icon at bounding box center [147, 14] width 12 height 12
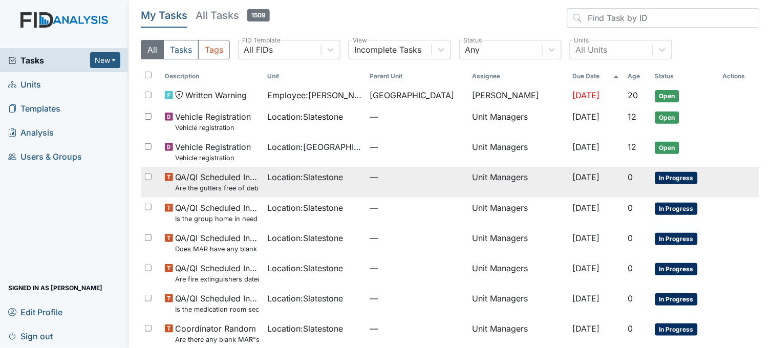
click at [319, 182] on span "Location : Slatestone" at bounding box center [305, 177] width 76 height 12
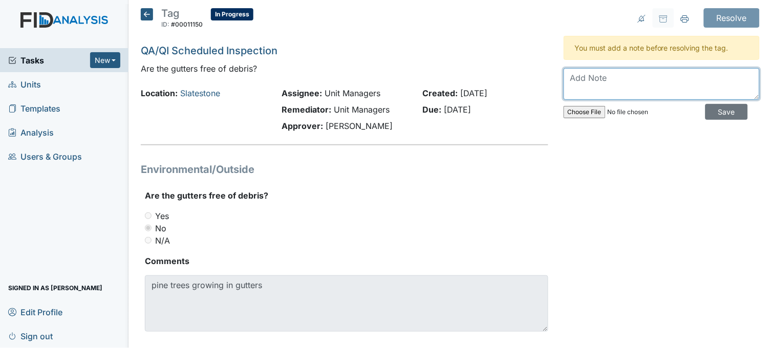
click at [616, 78] on textarea at bounding box center [662, 84] width 196 height 32
type textarea "put work order in"
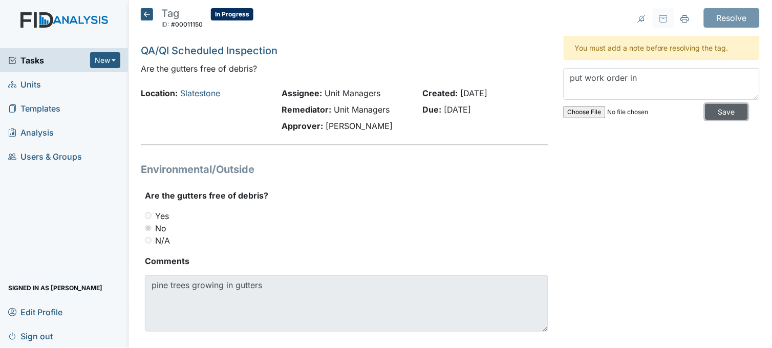
click at [712, 113] on input "Save" at bounding box center [727, 112] width 43 height 16
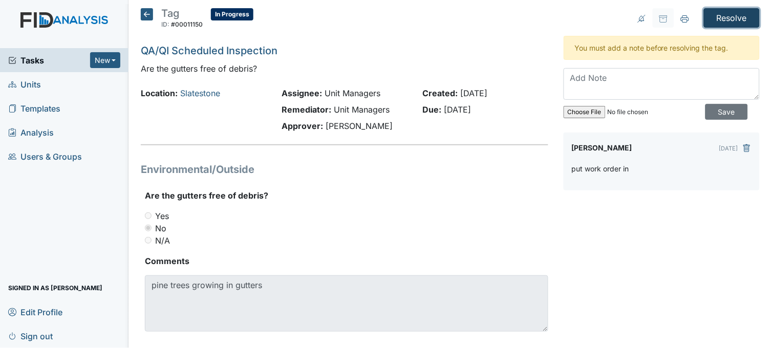
click at [719, 23] on input "Resolve" at bounding box center [732, 17] width 56 height 19
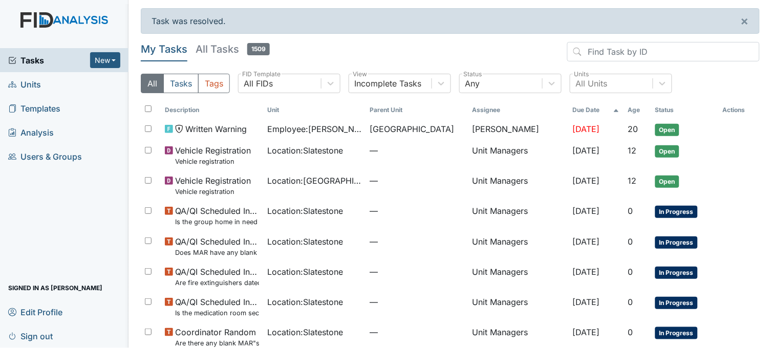
click at [30, 82] on span "Units" at bounding box center [24, 84] width 33 height 16
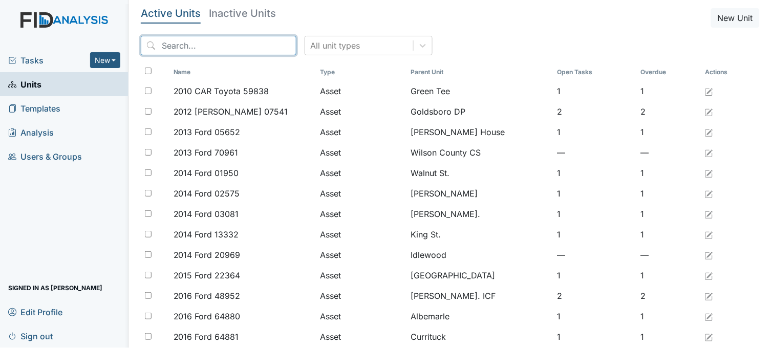
click at [223, 44] on input "search" at bounding box center [219, 45] width 156 height 19
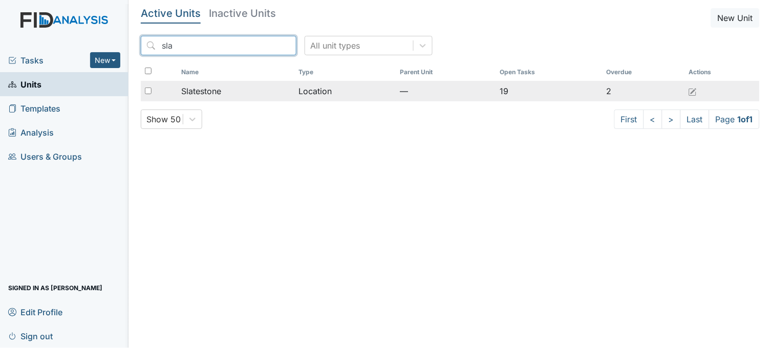
type input "sla"
click at [233, 87] on div "Slatestone" at bounding box center [236, 91] width 110 height 12
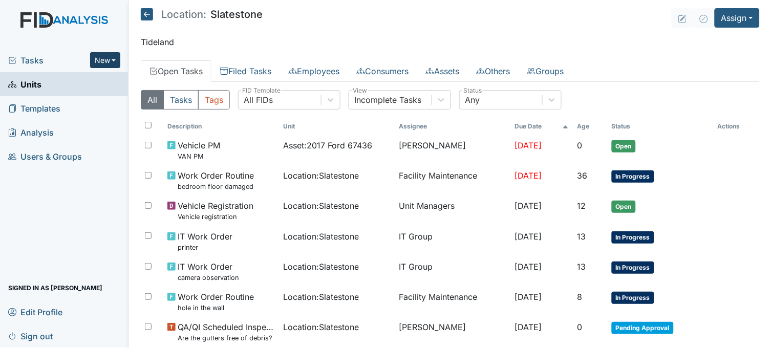
click at [105, 57] on button "New" at bounding box center [105, 60] width 31 height 16
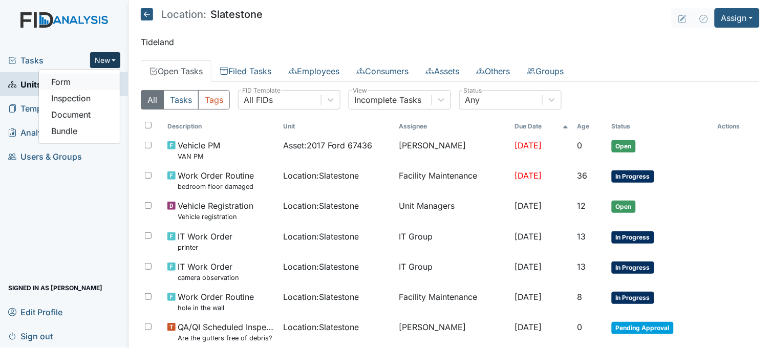
click at [108, 83] on link "Form" at bounding box center [79, 82] width 81 height 16
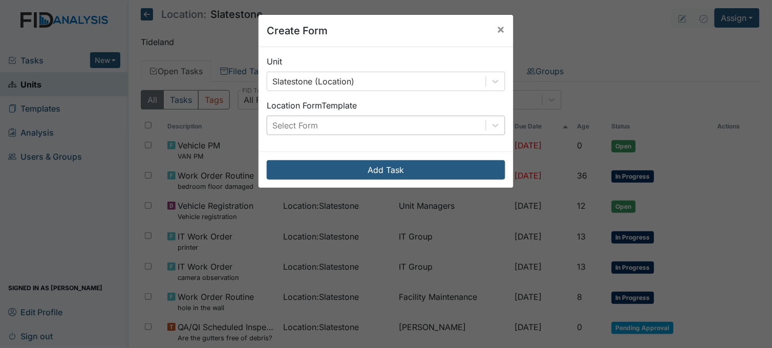
click at [304, 120] on div "Select Form" at bounding box center [295, 125] width 46 height 12
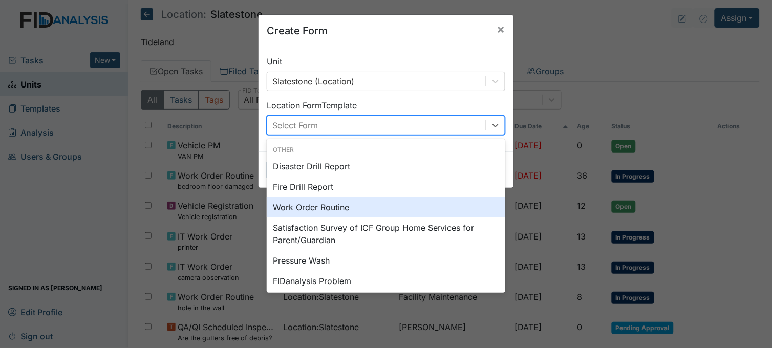
click at [301, 206] on div "Work Order Routine" at bounding box center [386, 207] width 239 height 20
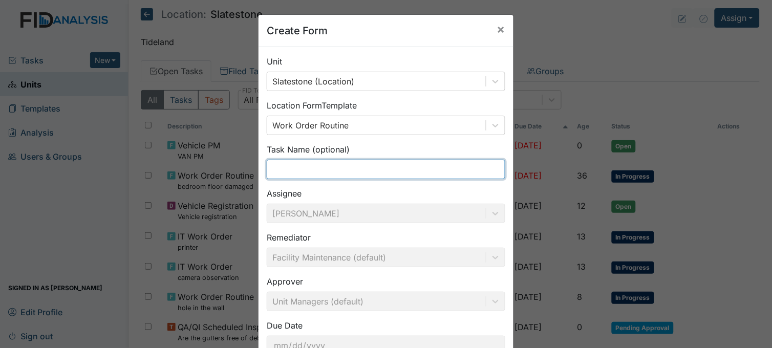
click at [303, 168] on input "text" at bounding box center [386, 169] width 239 height 19
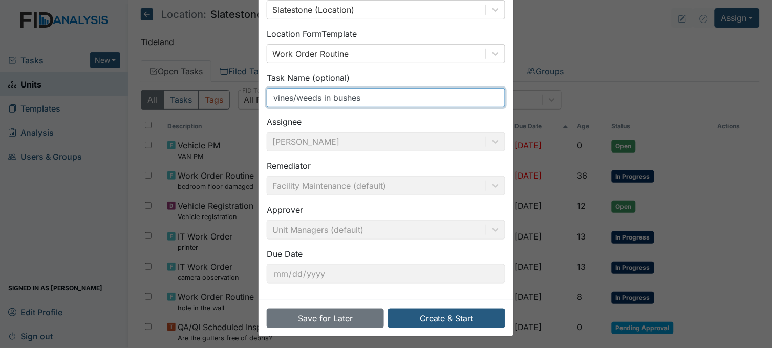
scroll to position [75, 0]
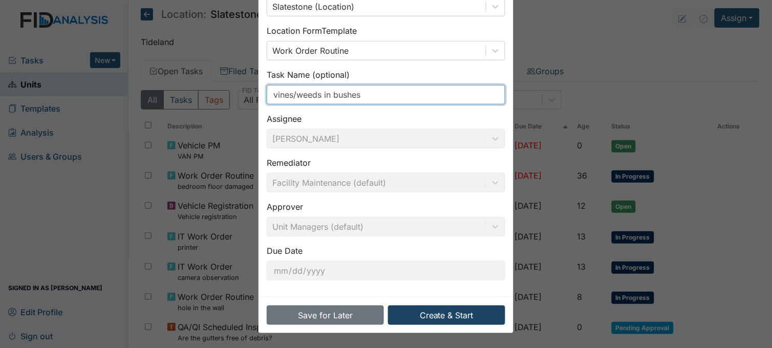
type input "vines/weeds in bushes"
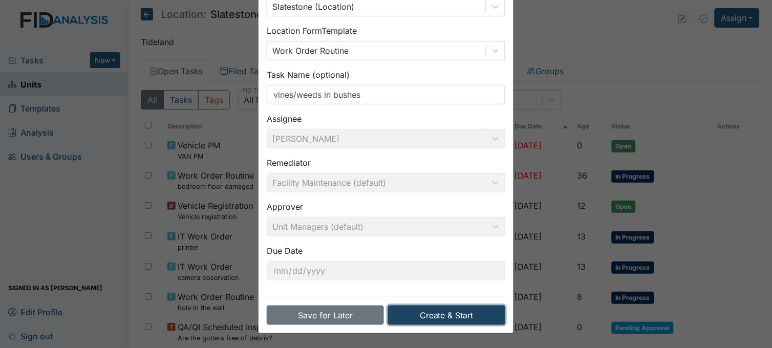
click at [467, 315] on button "Create & Start" at bounding box center [446, 315] width 117 height 19
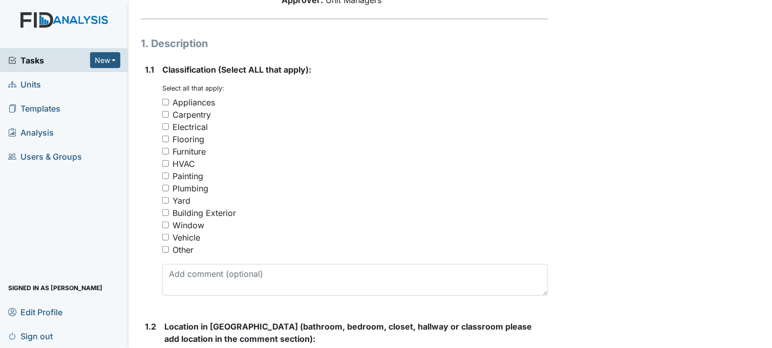
scroll to position [171, 0]
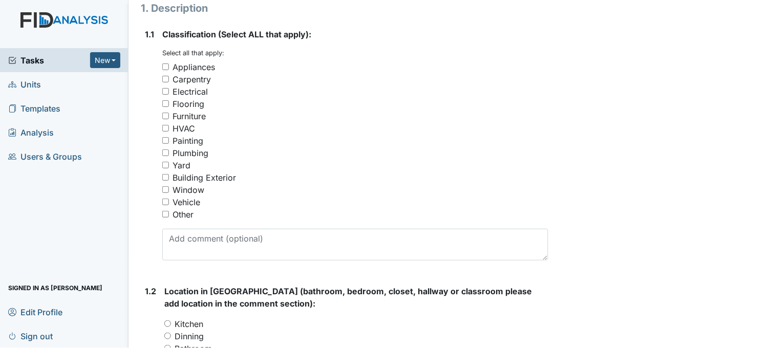
click at [164, 163] on input "Yard" at bounding box center [165, 165] width 7 height 7
checkbox input "true"
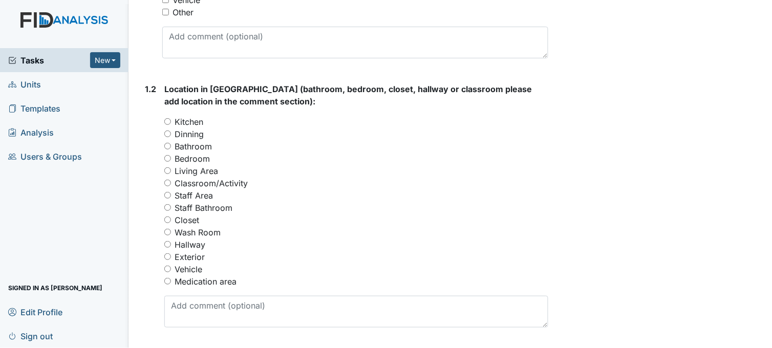
scroll to position [398, 0]
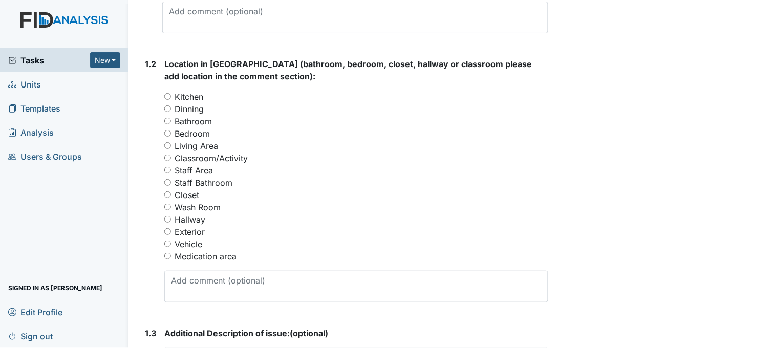
click at [169, 231] on input "Exterior" at bounding box center [167, 231] width 7 height 7
radio input "true"
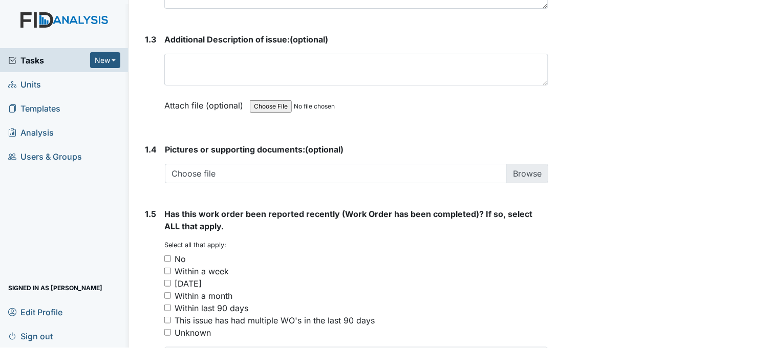
scroll to position [740, 0]
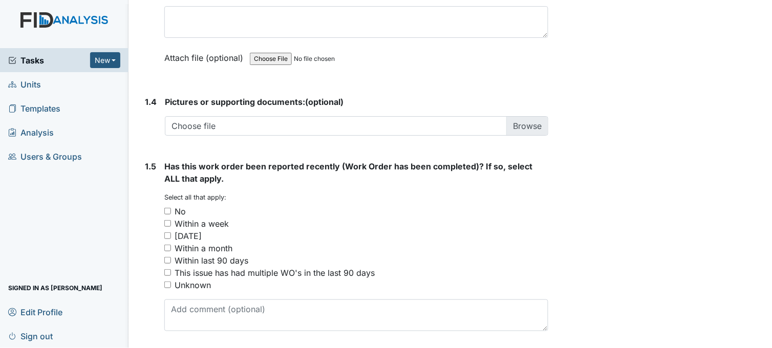
click at [167, 212] on input "No" at bounding box center [167, 211] width 7 height 7
checkbox input "true"
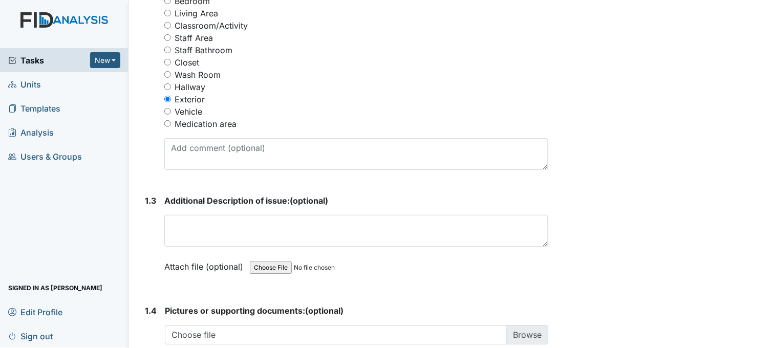
scroll to position [512, 0]
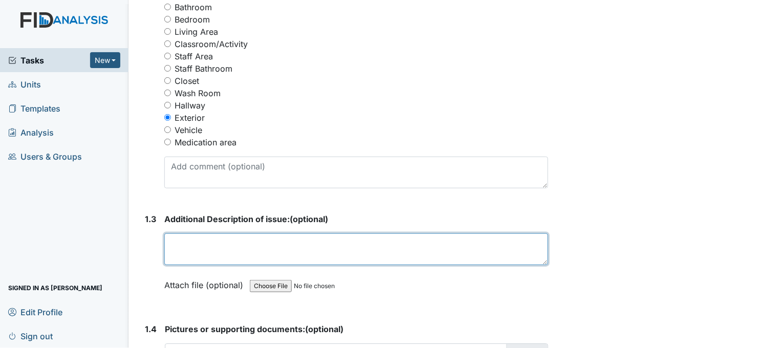
click at [210, 252] on textarea at bounding box center [356, 250] width 384 height 32
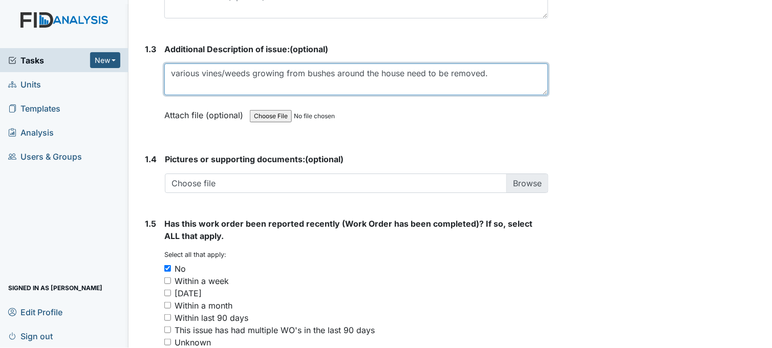
scroll to position [683, 0]
click at [492, 73] on textarea "various vines/weeds growing from bushes around the house need to be removed." at bounding box center [356, 79] width 384 height 32
click at [334, 72] on textarea "various vines/weeds growing from bushes around the house need to be removed." at bounding box center [356, 79] width 384 height 32
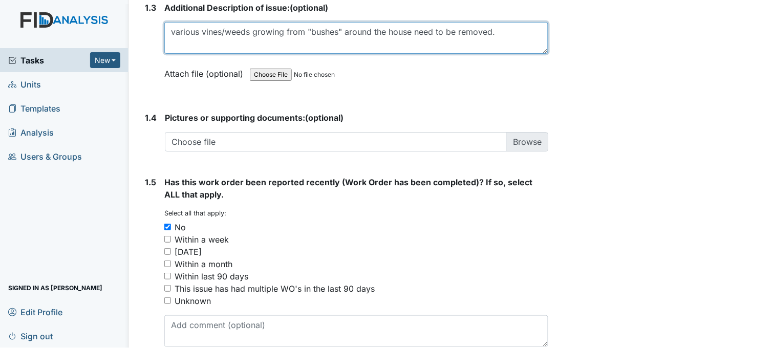
scroll to position [774, 0]
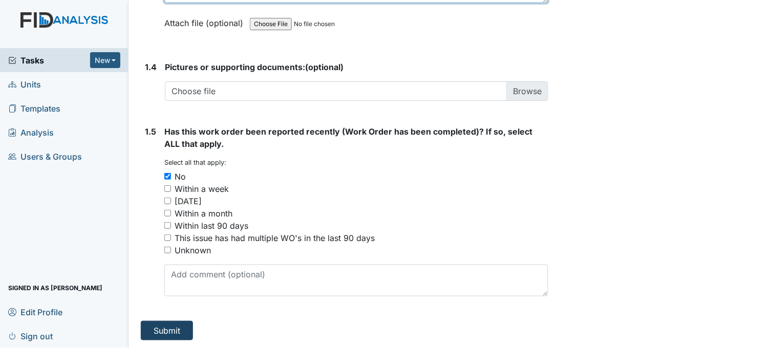
type textarea "various vines/weeds growing from "bushes" around the house need to be removed."
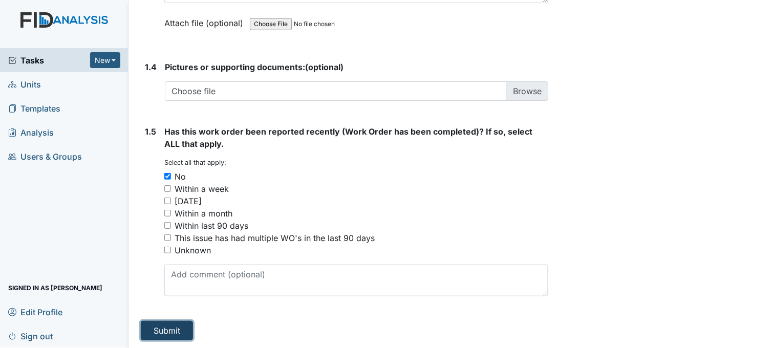
click at [178, 331] on button "Submit" at bounding box center [167, 330] width 52 height 19
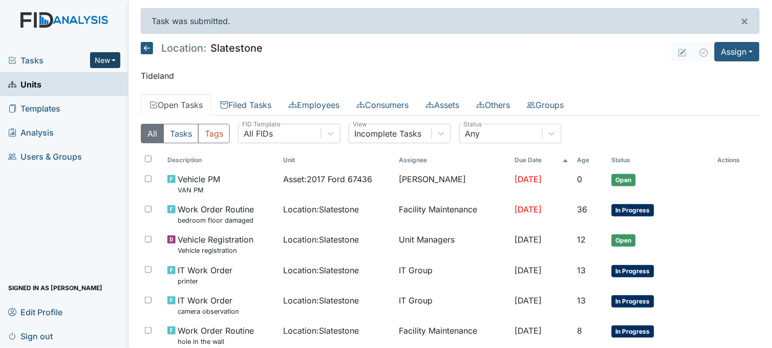
click at [104, 55] on button "New" at bounding box center [105, 60] width 31 height 16
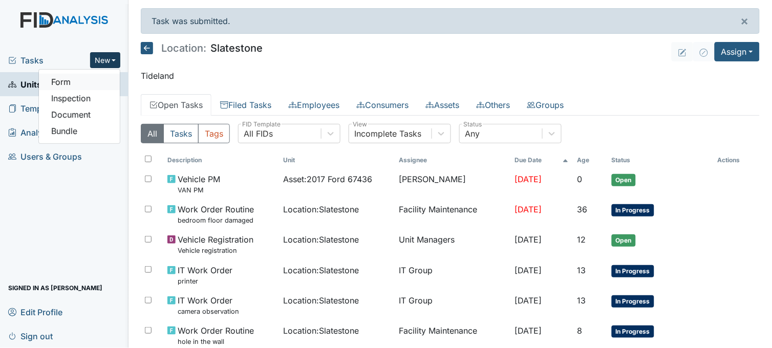
click at [84, 79] on link "Form" at bounding box center [79, 82] width 81 height 16
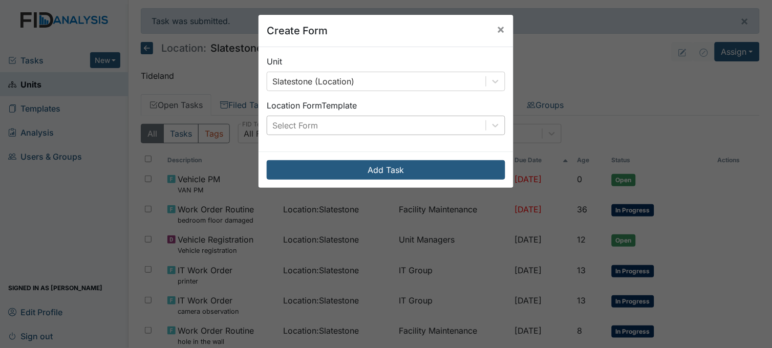
click at [348, 120] on div "Select Form" at bounding box center [376, 125] width 219 height 18
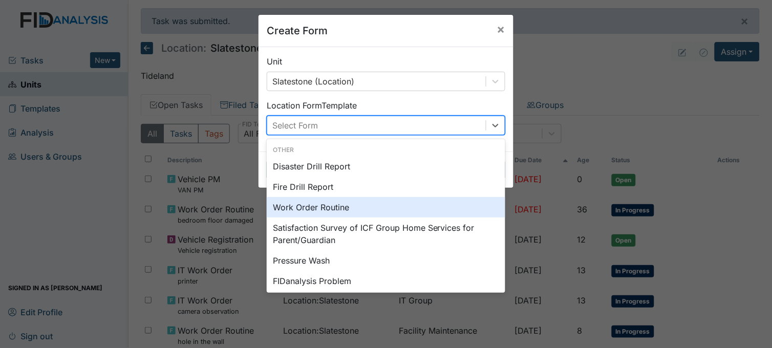
click at [308, 208] on div "Work Order Routine" at bounding box center [386, 207] width 239 height 20
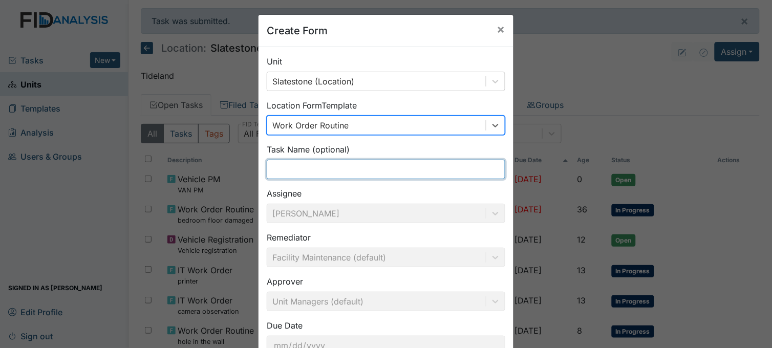
click at [291, 173] on input "text" at bounding box center [386, 169] width 239 height 19
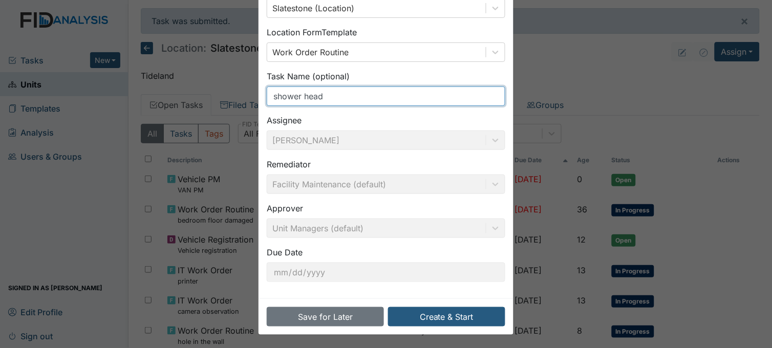
scroll to position [75, 0]
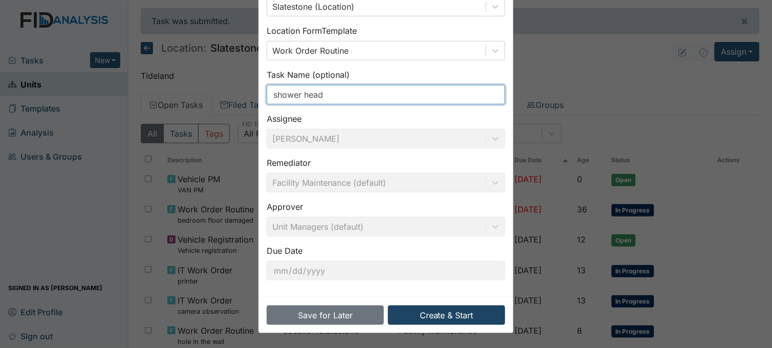
type input "shower head"
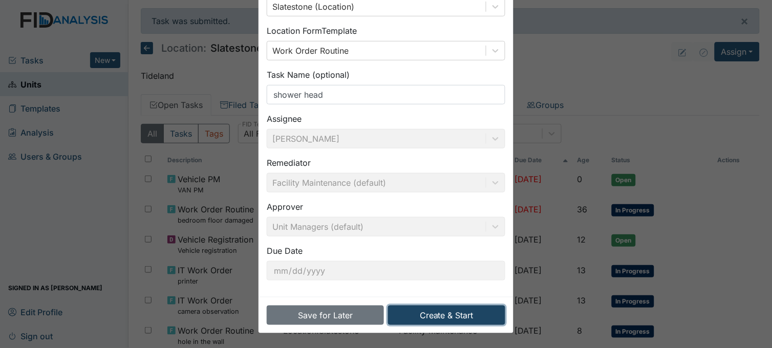
click at [483, 320] on button "Create & Start" at bounding box center [446, 315] width 117 height 19
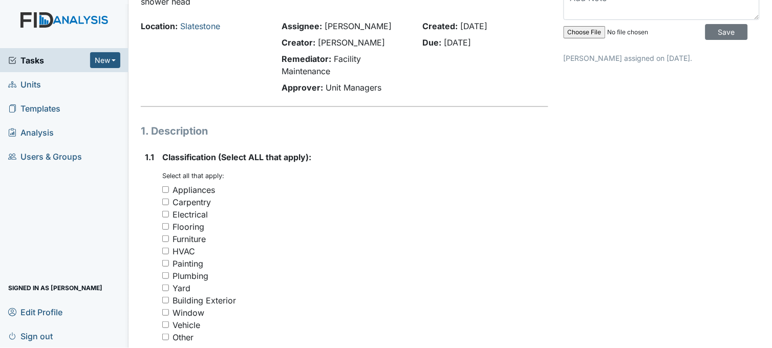
scroll to position [114, 0]
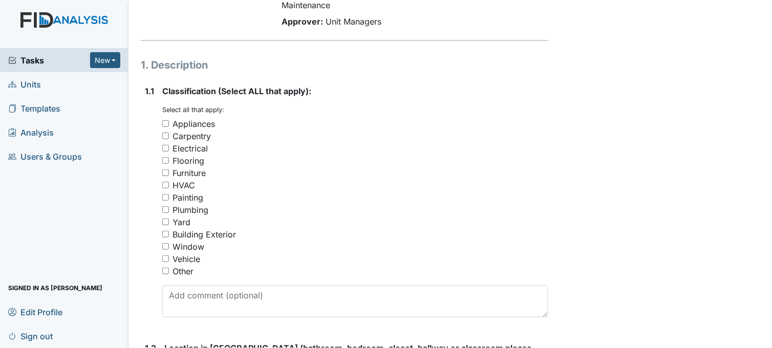
click at [167, 210] on input "Plumbing" at bounding box center [165, 209] width 7 height 7
checkbox input "true"
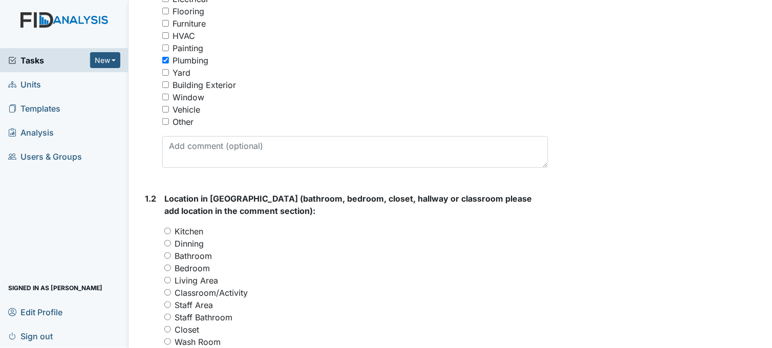
scroll to position [341, 0]
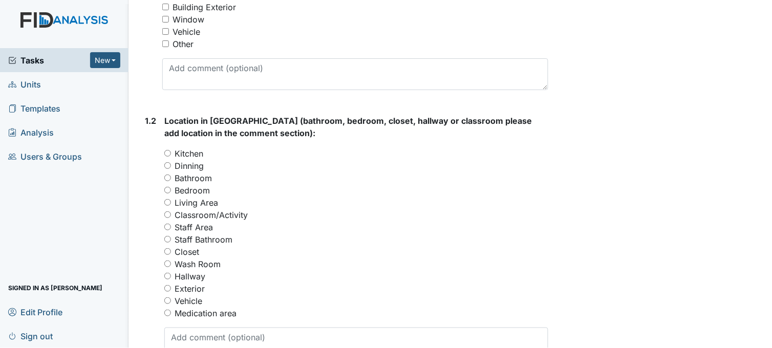
click at [167, 175] on input "Bathroom" at bounding box center [167, 178] width 7 height 7
radio input "true"
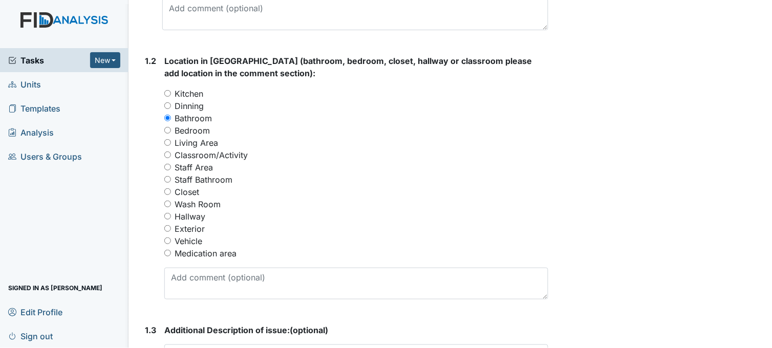
scroll to position [569, 0]
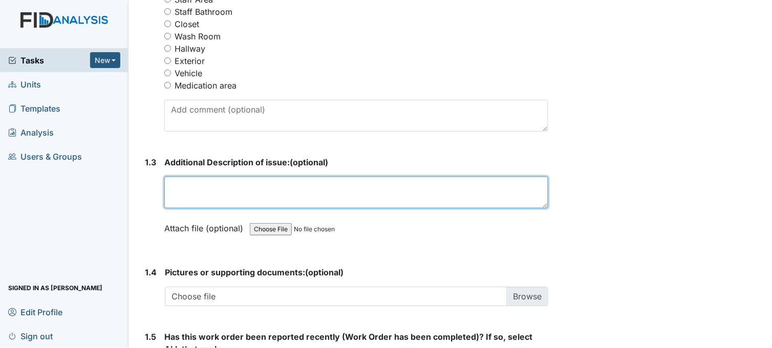
click at [227, 196] on textarea at bounding box center [356, 193] width 384 height 32
drag, startPoint x: 248, startPoint y: 188, endPoint x: 299, endPoint y: 191, distance: 51.3
click at [299, 191] on textarea "handicap bathroom shower head needs replacing. not working" at bounding box center [356, 193] width 384 height 32
click at [169, 185] on textarea "handicap bathroom needs replacing. not working" at bounding box center [356, 193] width 384 height 32
paste textarea "shower head"
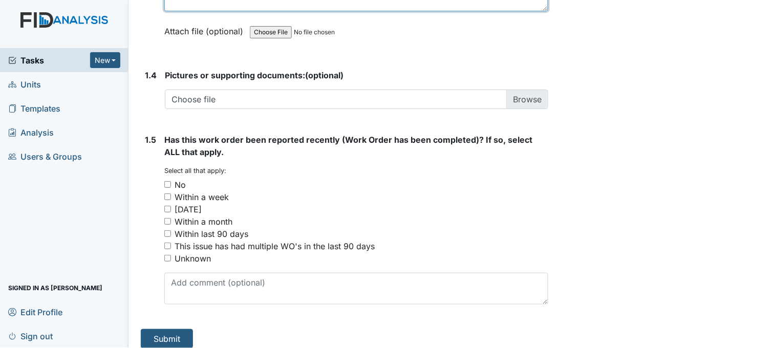
scroll to position [774, 0]
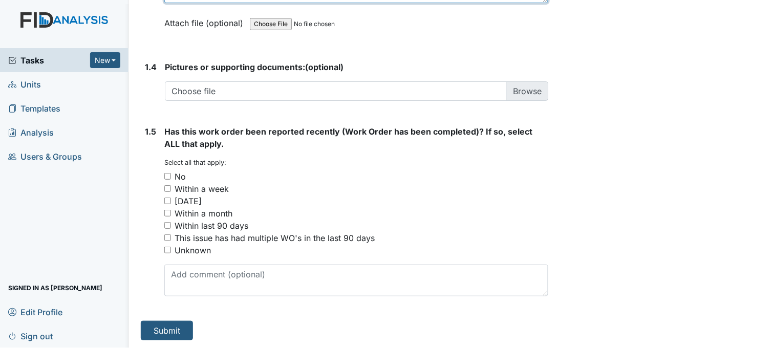
type textarea "shower head in handicap bathroom needs replacing. not working"
click at [167, 176] on input "No" at bounding box center [167, 176] width 7 height 7
checkbox input "true"
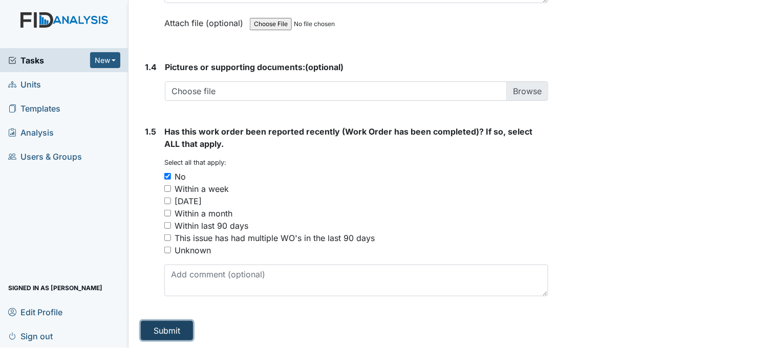
click at [160, 335] on button "Submit" at bounding box center [167, 330] width 52 height 19
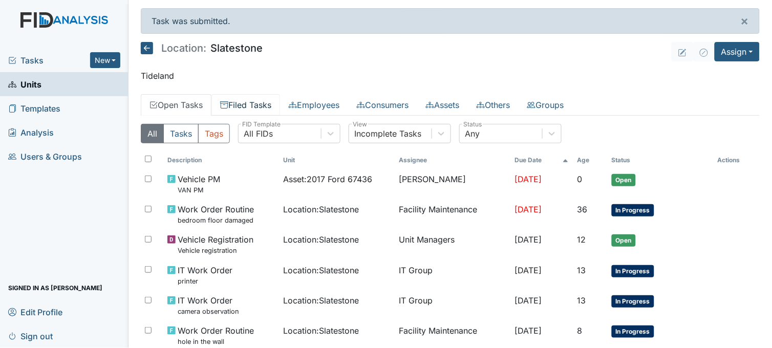
click at [237, 101] on link "Filed Tasks" at bounding box center [246, 105] width 69 height 22
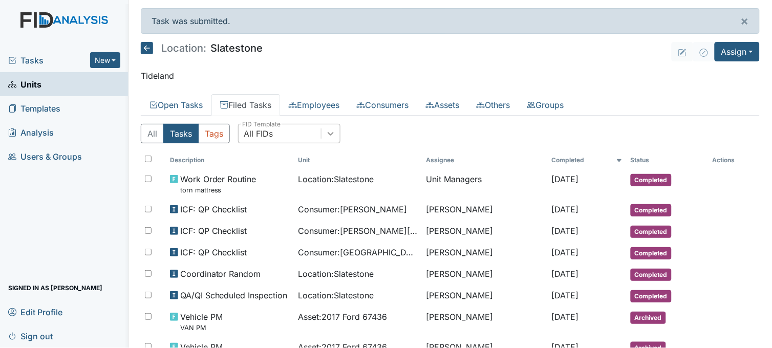
click at [334, 130] on icon at bounding box center [331, 134] width 10 height 10
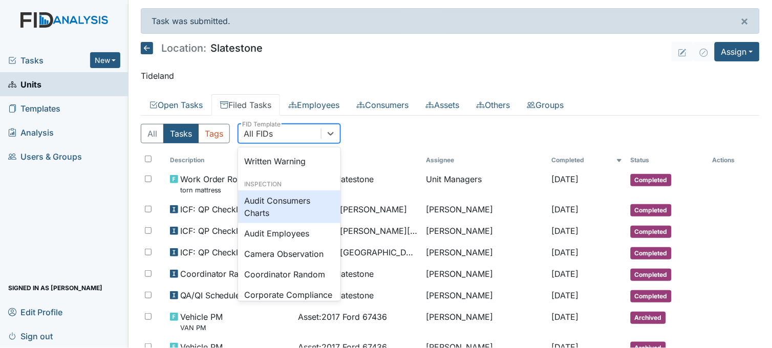
scroll to position [512, 0]
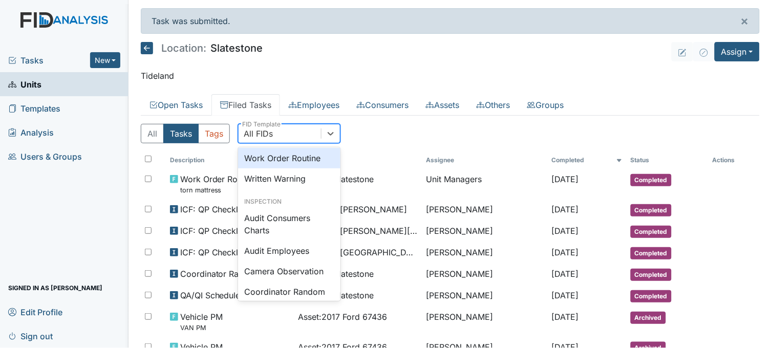
click at [284, 168] on div "Work Order Routine" at bounding box center [289, 158] width 102 height 20
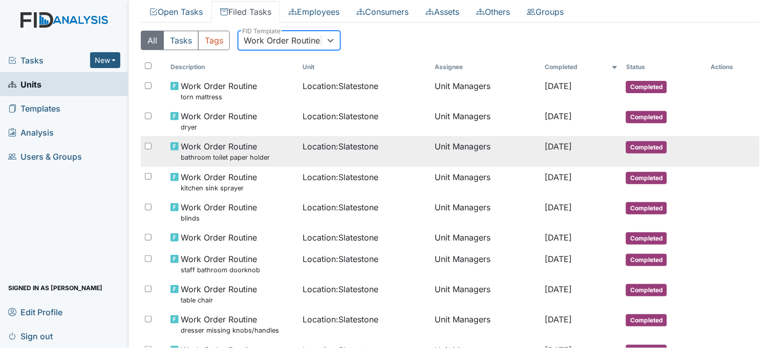
scroll to position [114, 0]
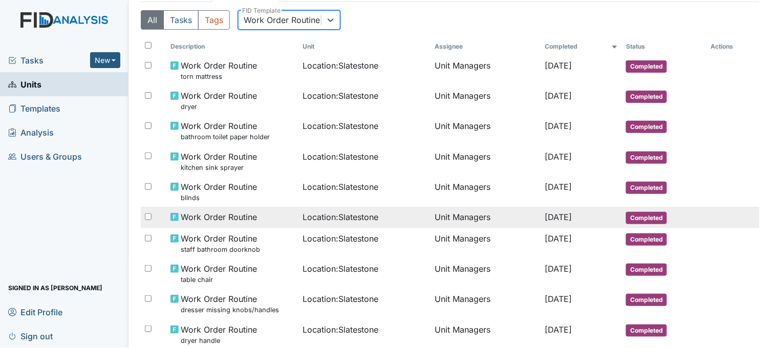
click at [299, 213] on td "Location : Slatestone" at bounding box center [365, 218] width 132 height 22
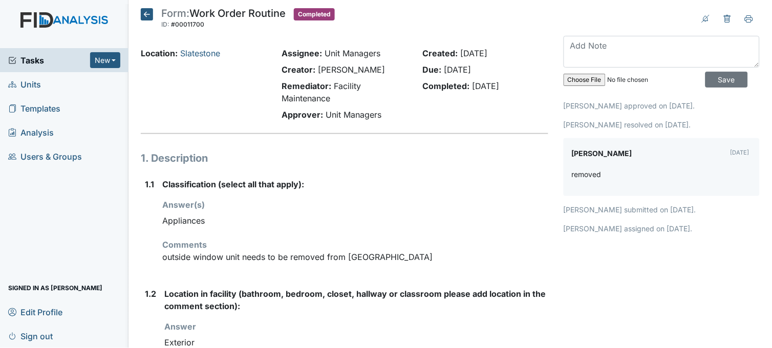
click at [147, 13] on icon at bounding box center [147, 14] width 12 height 12
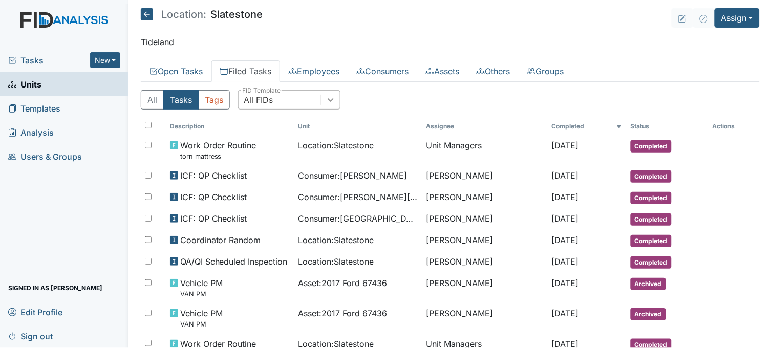
click at [338, 100] on div at bounding box center [331, 100] width 18 height 18
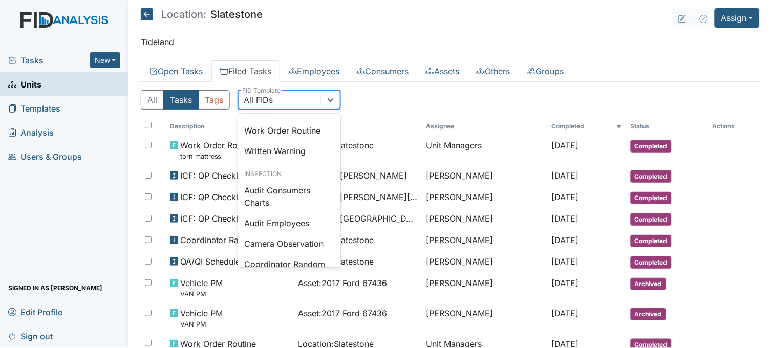
scroll to position [512, 0]
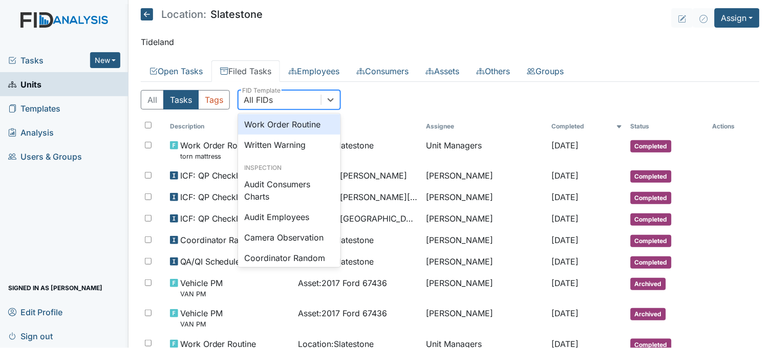
click at [289, 135] on div "Work Order Routine" at bounding box center [289, 124] width 102 height 20
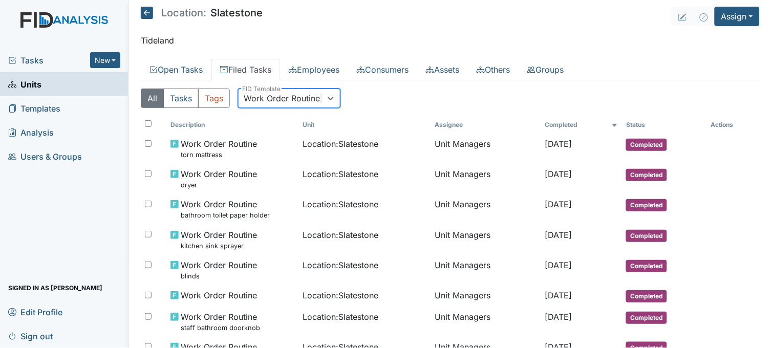
scroll to position [0, 0]
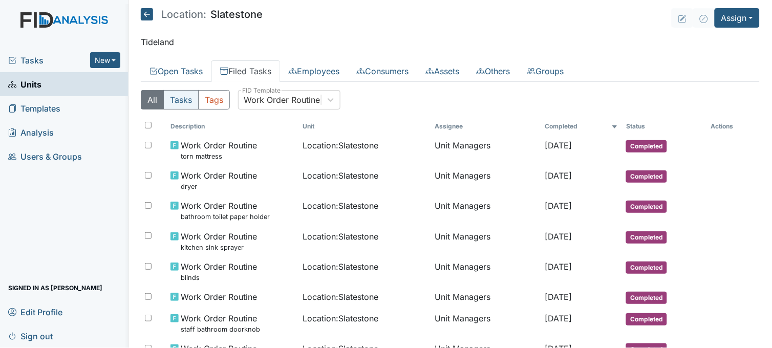
click at [184, 95] on button "Tasks" at bounding box center [180, 99] width 35 height 19
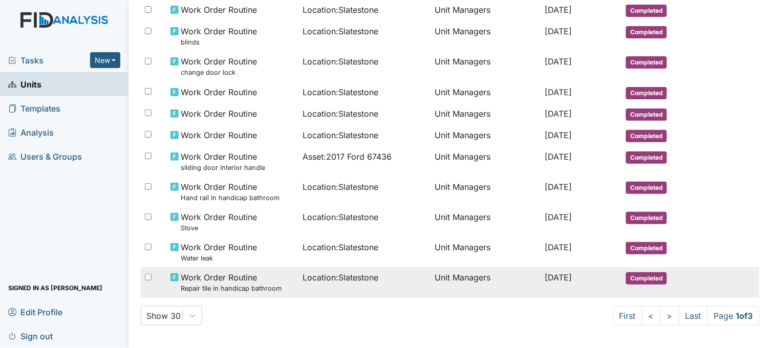
scroll to position [699, 0]
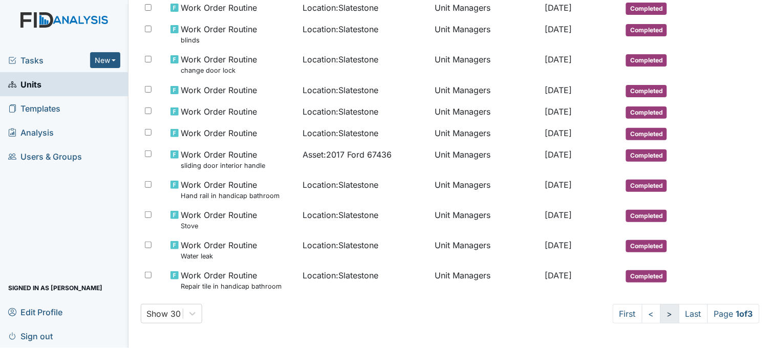
click at [661, 314] on link ">" at bounding box center [670, 313] width 19 height 19
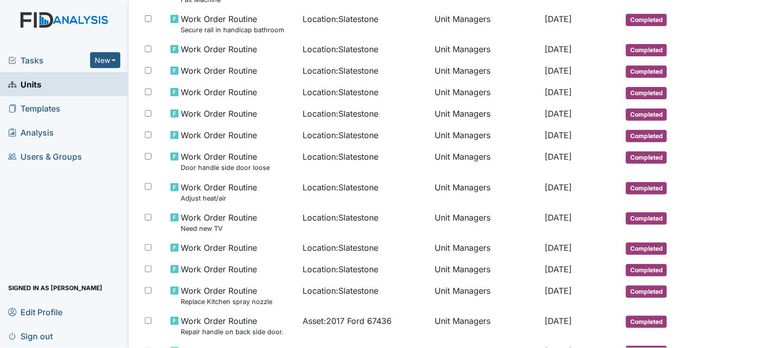
scroll to position [0, 0]
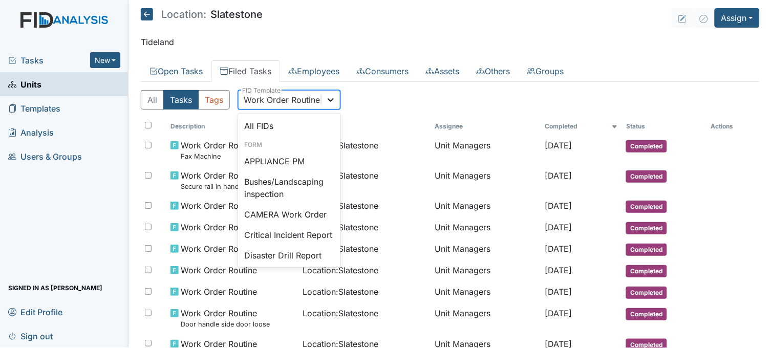
click at [334, 96] on icon at bounding box center [331, 100] width 10 height 10
click at [150, 101] on button "All" at bounding box center [152, 99] width 23 height 19
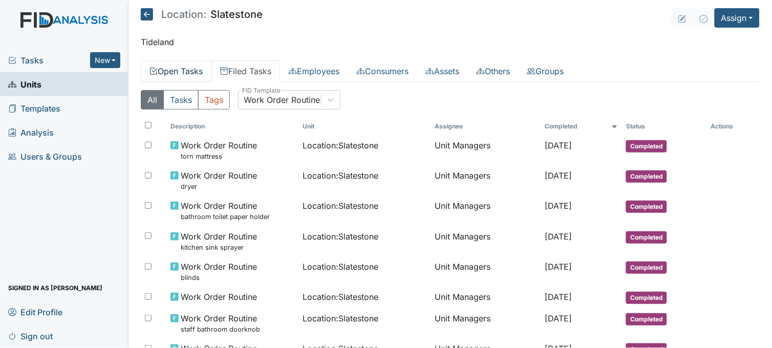
click at [190, 68] on link "Open Tasks" at bounding box center [176, 71] width 71 height 22
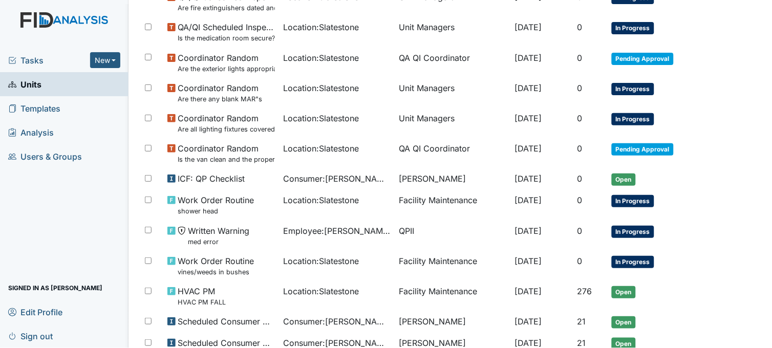
scroll to position [569, 0]
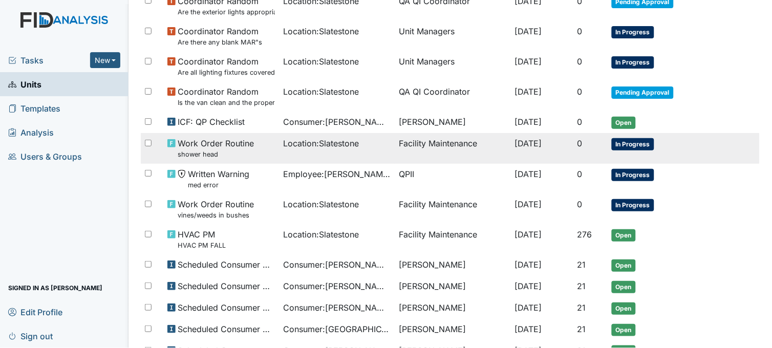
click at [296, 143] on span "Location : Slatestone" at bounding box center [321, 143] width 76 height 12
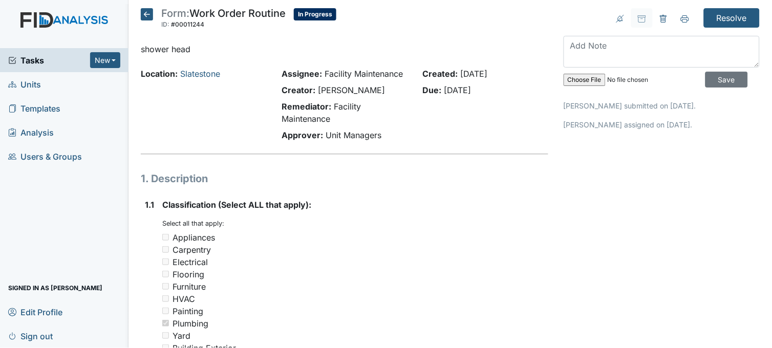
click at [149, 13] on icon at bounding box center [147, 14] width 12 height 12
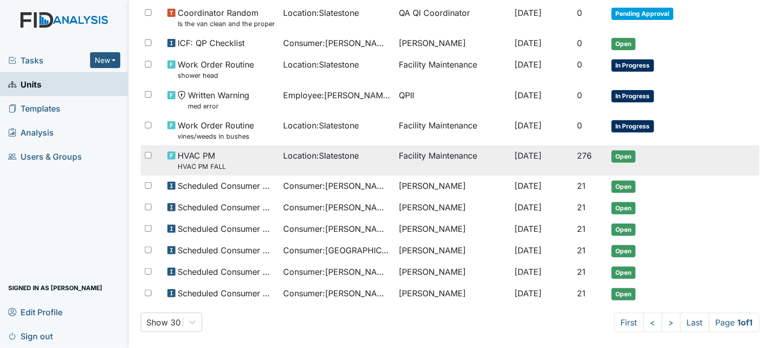
scroll to position [660, 0]
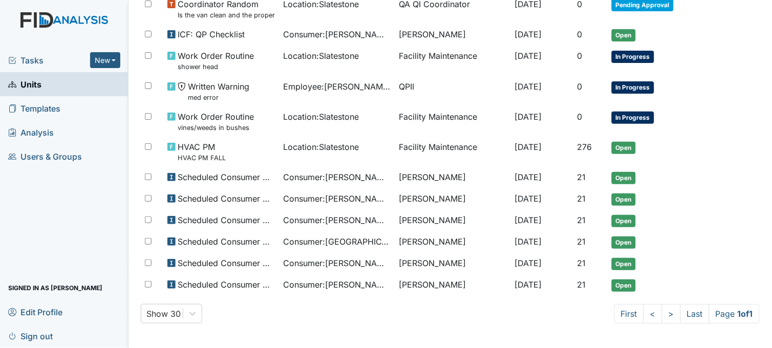
click at [32, 62] on span "Tasks" at bounding box center [49, 60] width 82 height 12
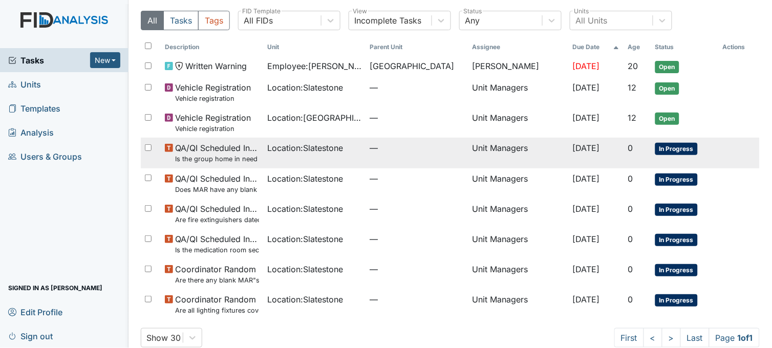
scroll to position [45, 0]
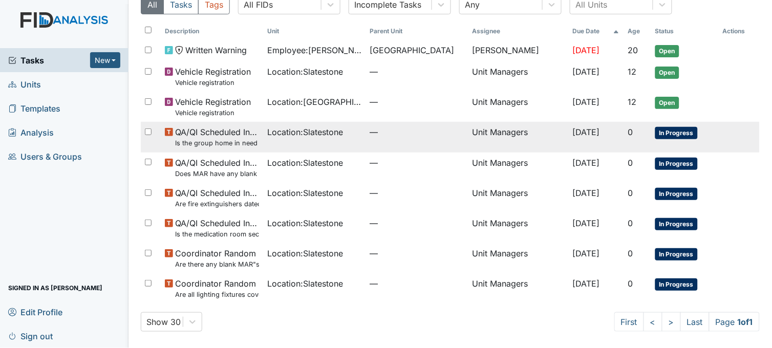
click at [257, 142] on td "QA/QI Scheduled Inspection Is the group home in need of any outside repairs (pa…" at bounding box center [212, 137] width 102 height 30
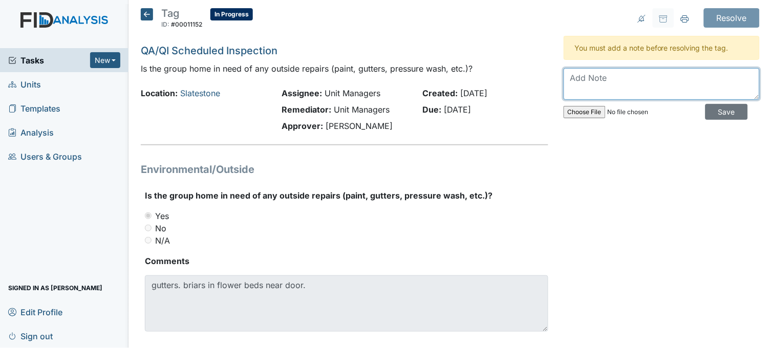
click at [597, 89] on textarea at bounding box center [662, 84] width 196 height 32
type textarea "work order in"
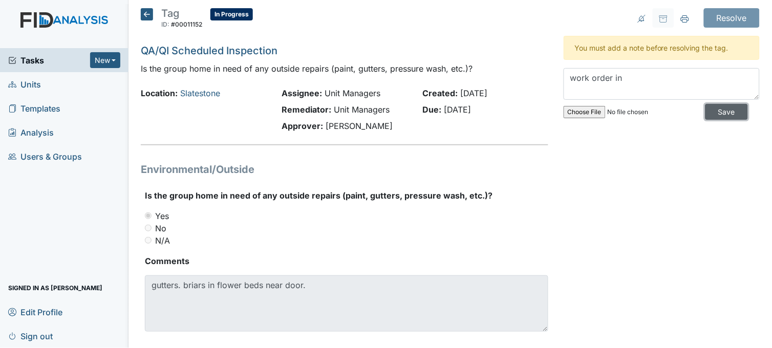
click at [713, 114] on input "Save" at bounding box center [727, 112] width 43 height 16
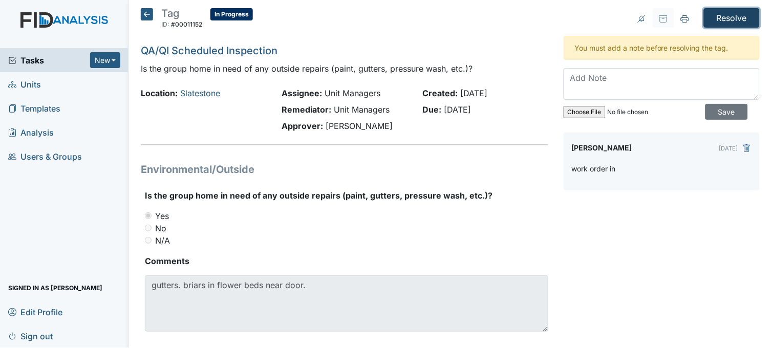
click at [718, 18] on input "Resolve" at bounding box center [732, 17] width 56 height 19
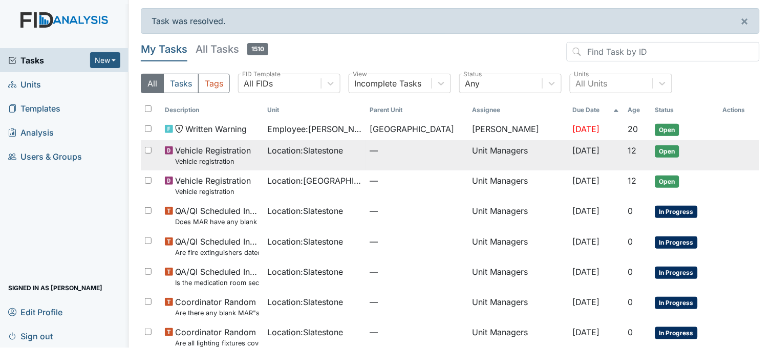
scroll to position [49, 0]
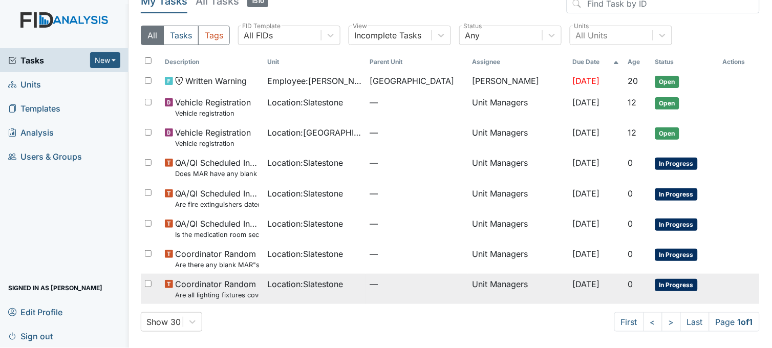
click at [277, 291] on td "Location : Slatestone" at bounding box center [314, 289] width 102 height 30
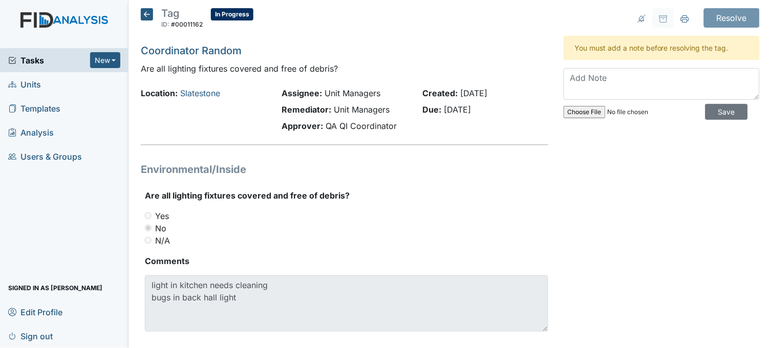
click at [144, 17] on icon at bounding box center [147, 14] width 12 height 12
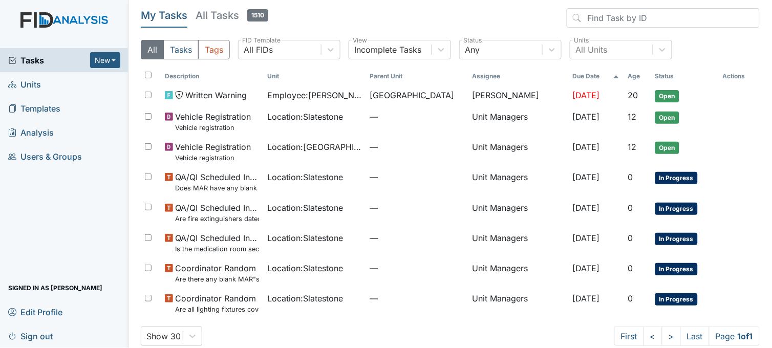
click at [51, 64] on span "Tasks" at bounding box center [49, 60] width 82 height 12
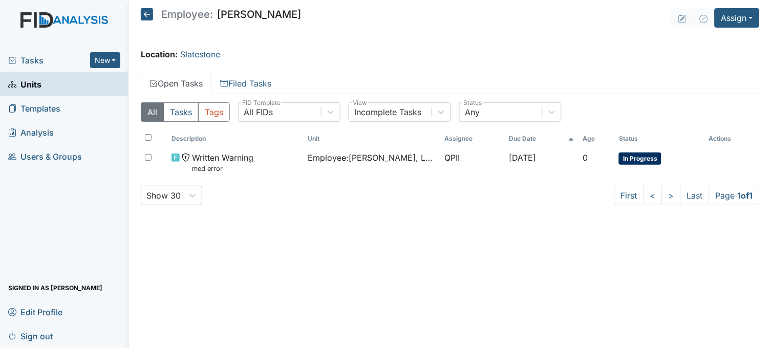
click at [54, 52] on div "Tasks New Form Inspection Document Bundle" at bounding box center [64, 60] width 129 height 24
click at [54, 62] on span "Tasks" at bounding box center [49, 60] width 82 height 12
